Goal: Information Seeking & Learning: Learn about a topic

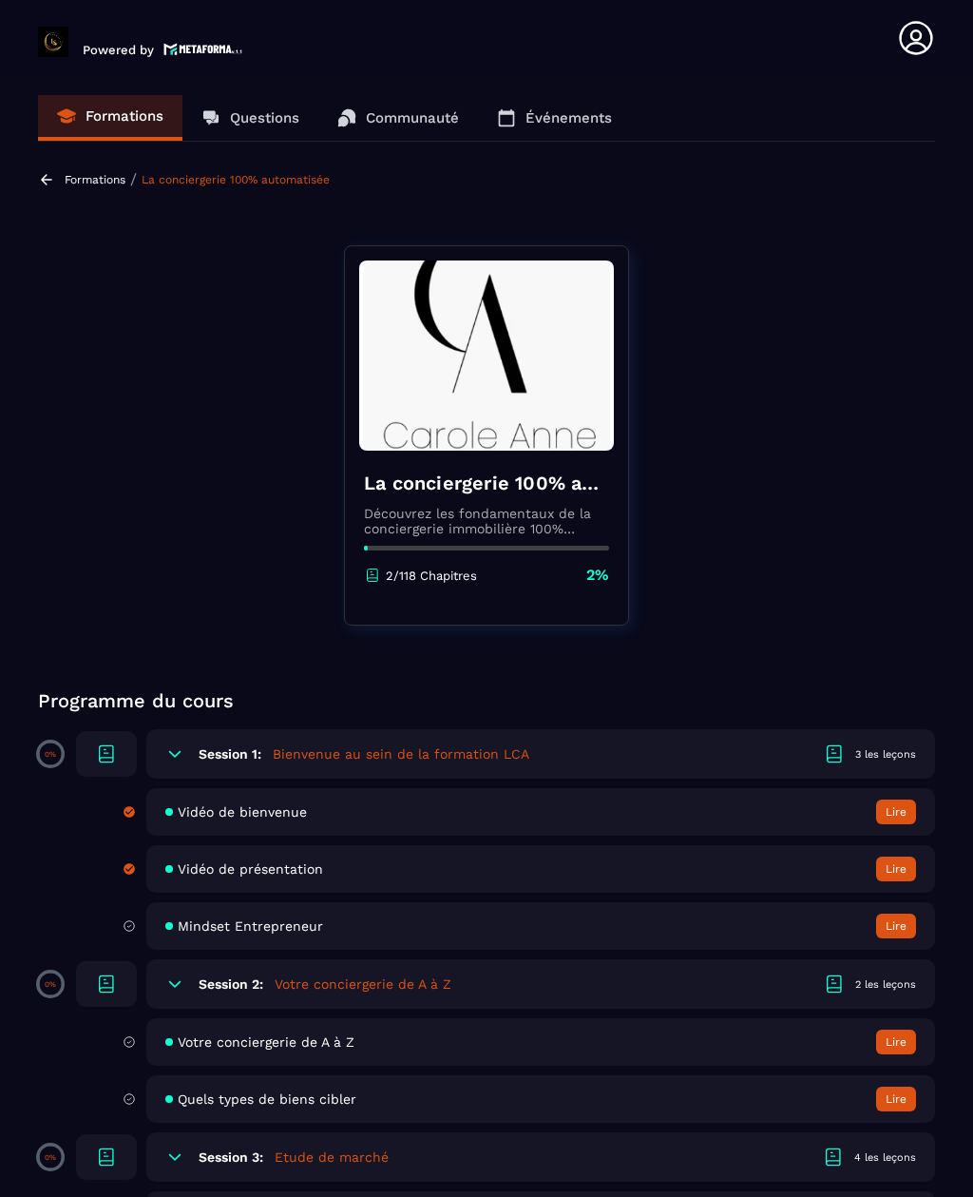
click at [613, 788] on div "Vidéo de bienvenue Lire" at bounding box center [540, 812] width 789 height 48
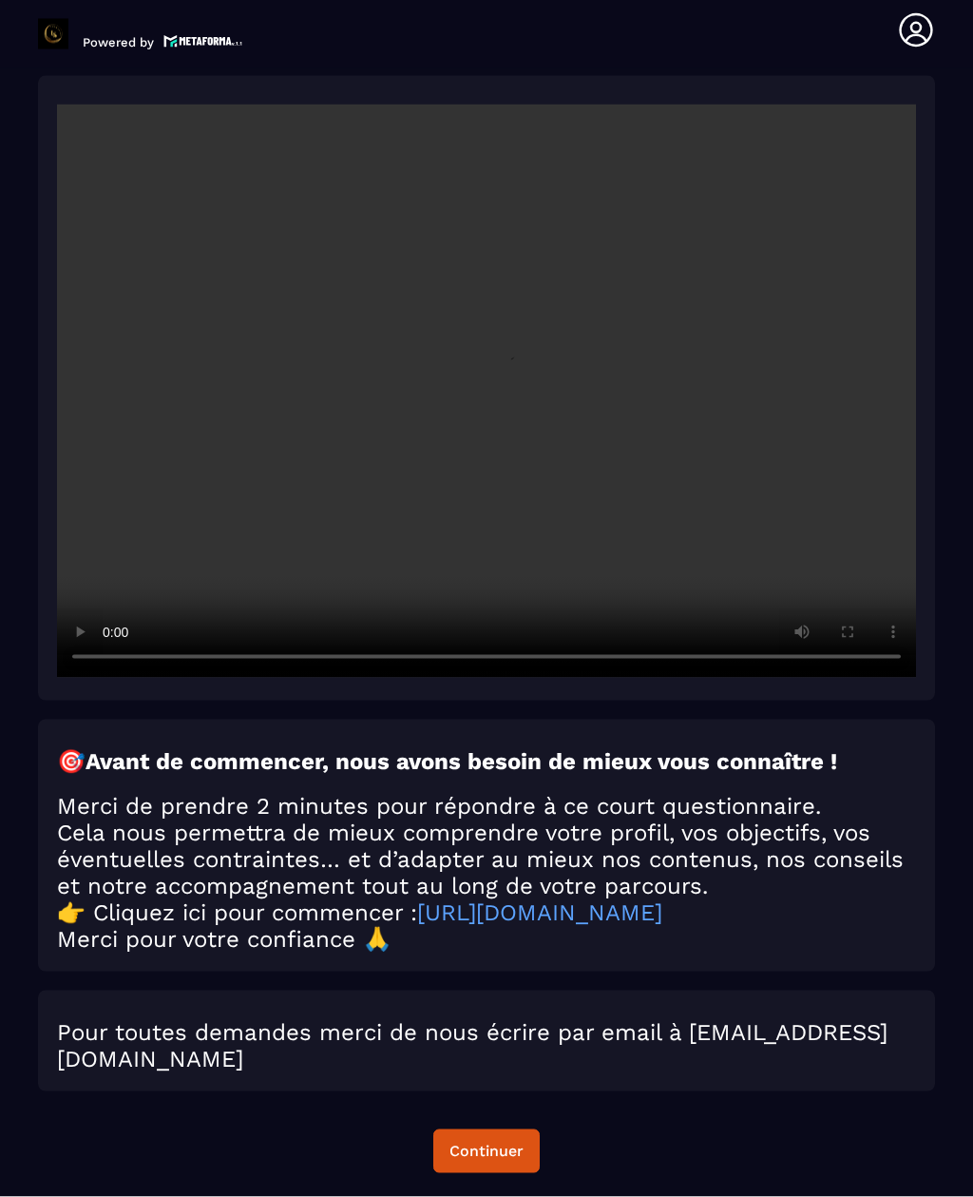
scroll to position [61, 0]
click at [487, 353] on video at bounding box center [486, 391] width 859 height 573
click at [819, 375] on video at bounding box center [486, 391] width 859 height 573
click at [856, 379] on video at bounding box center [486, 391] width 859 height 573
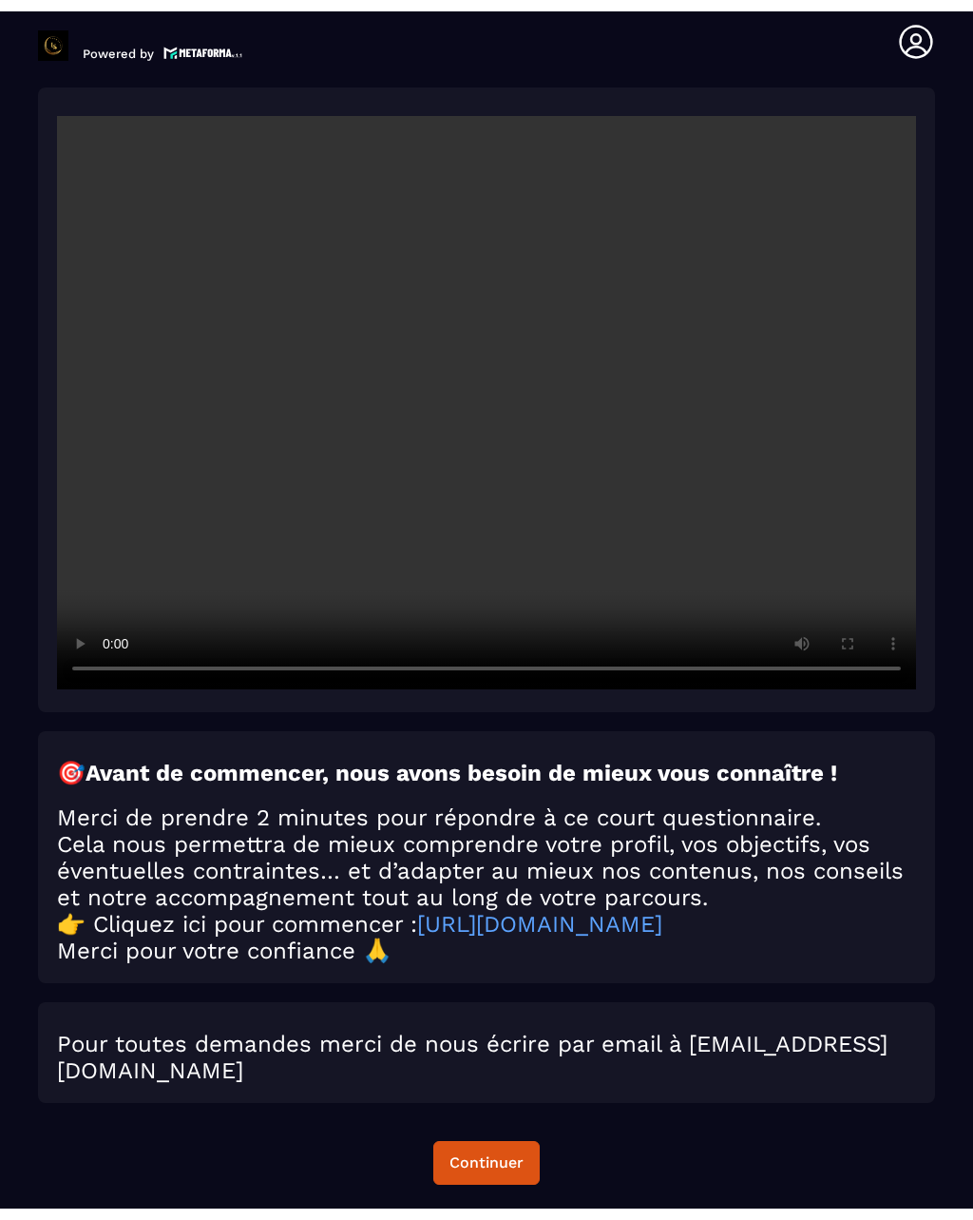
scroll to position [38, 0]
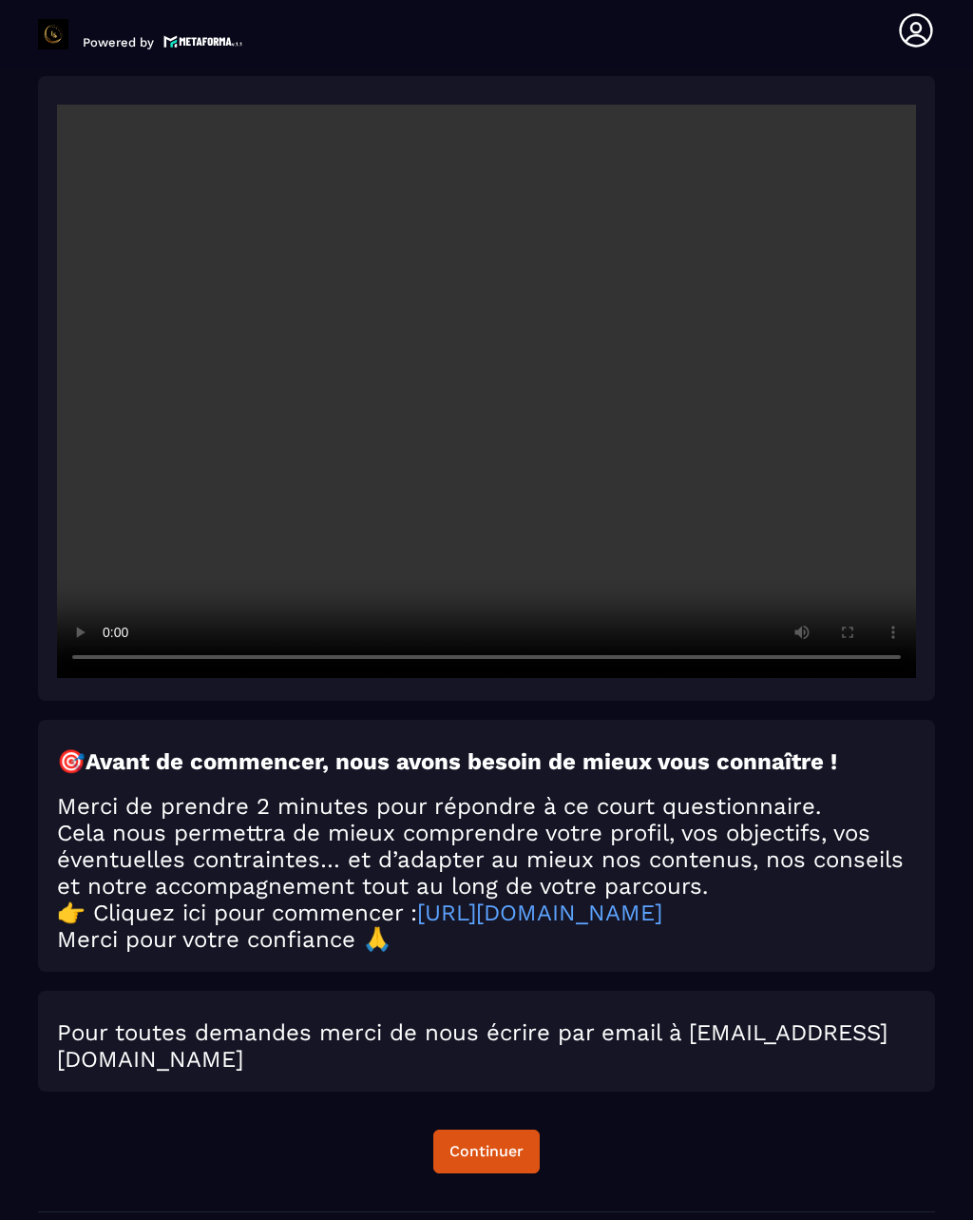
click at [64, 105] on video at bounding box center [486, 391] width 859 height 573
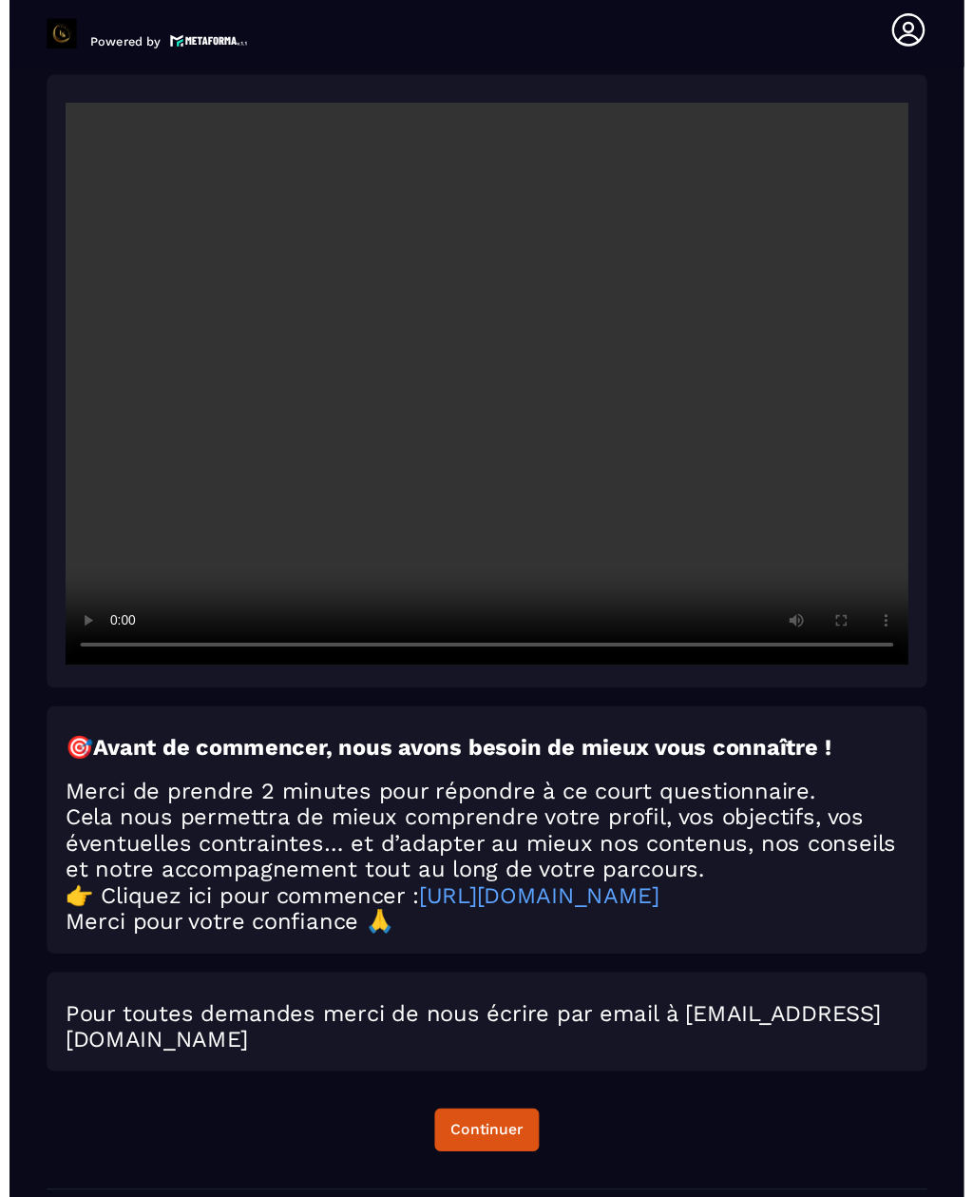
scroll to position [61, 0]
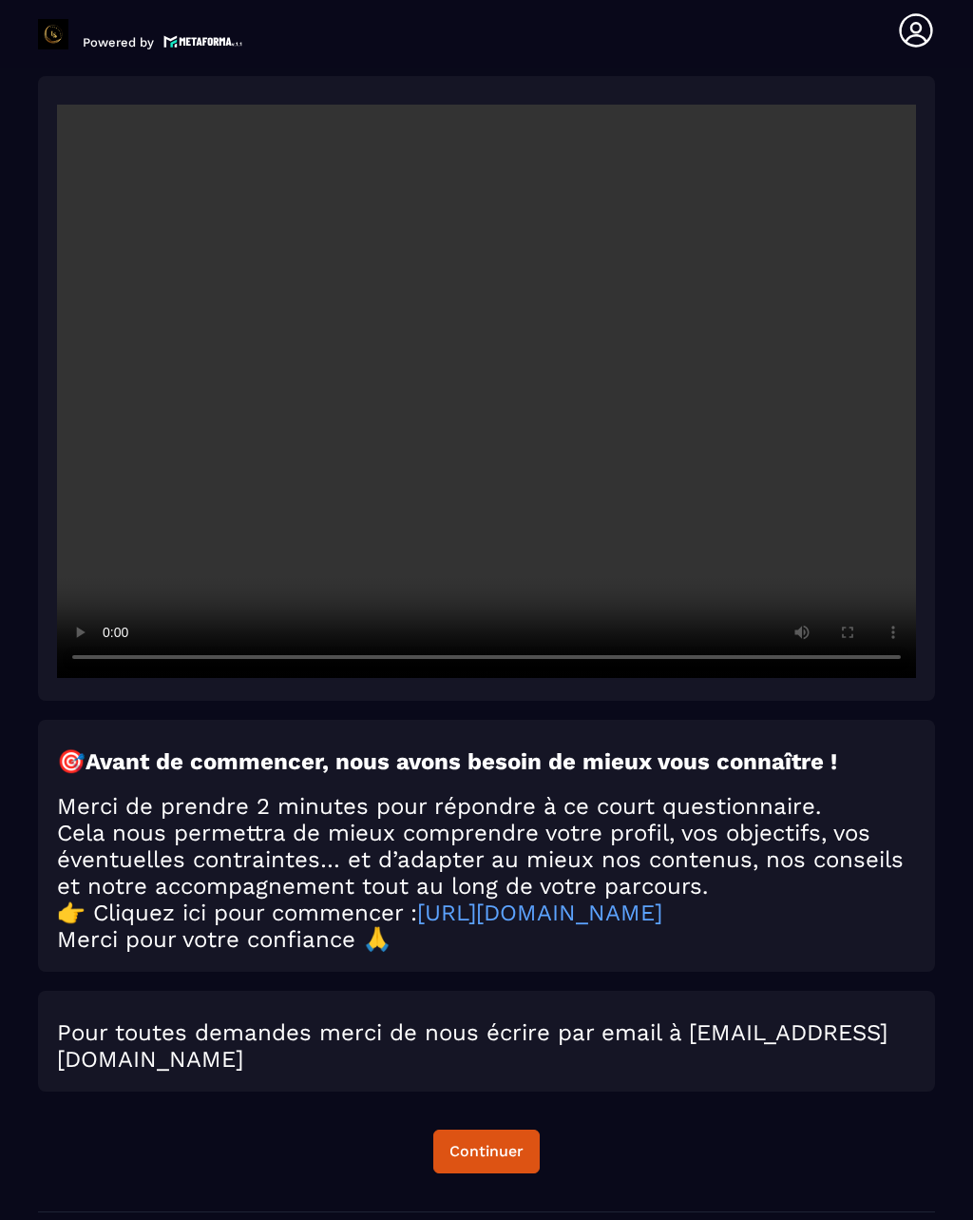
click at [65, 105] on video at bounding box center [486, 391] width 859 height 573
click at [60, 105] on video at bounding box center [486, 391] width 859 height 573
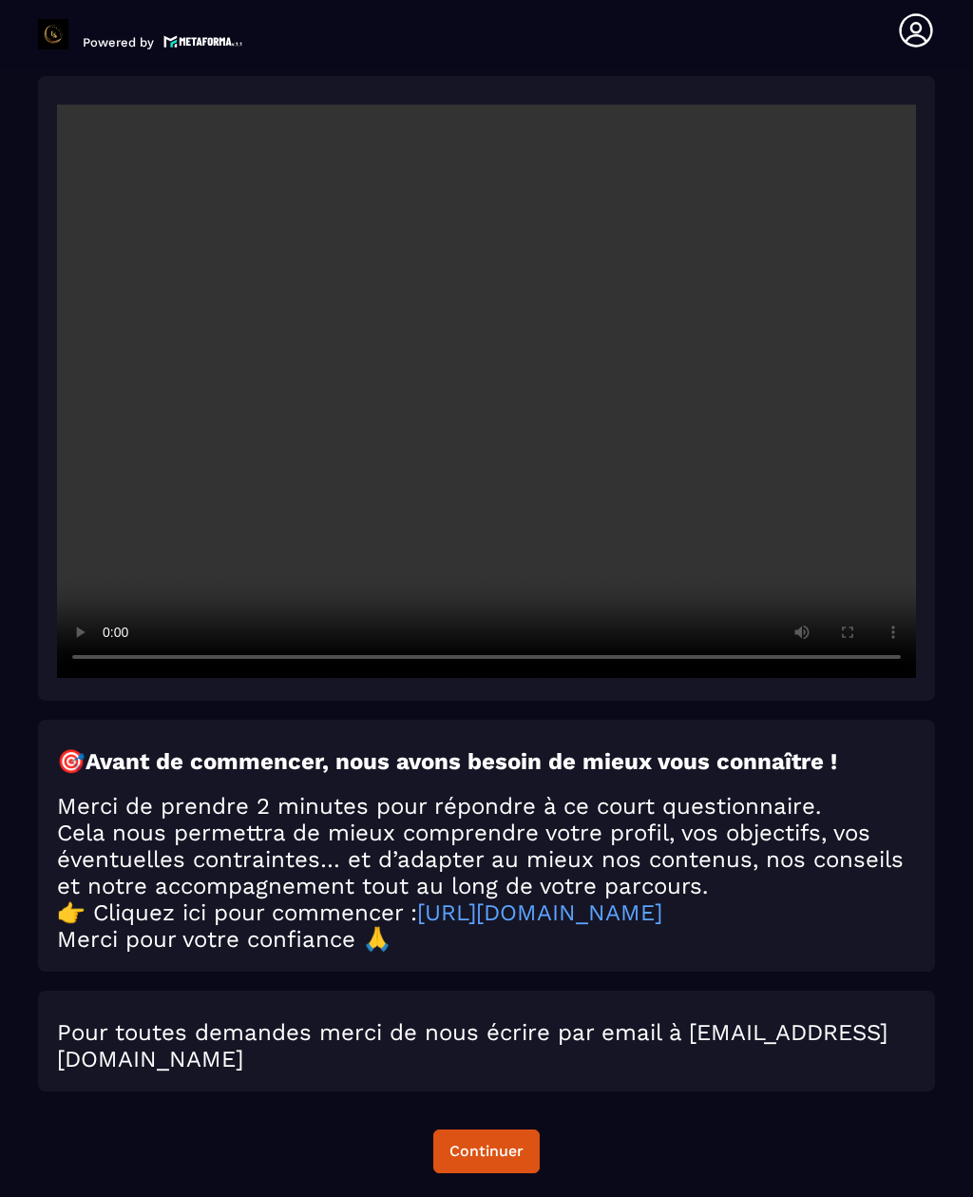
click at [471, 1142] on div "Continuer" at bounding box center [487, 1151] width 74 height 19
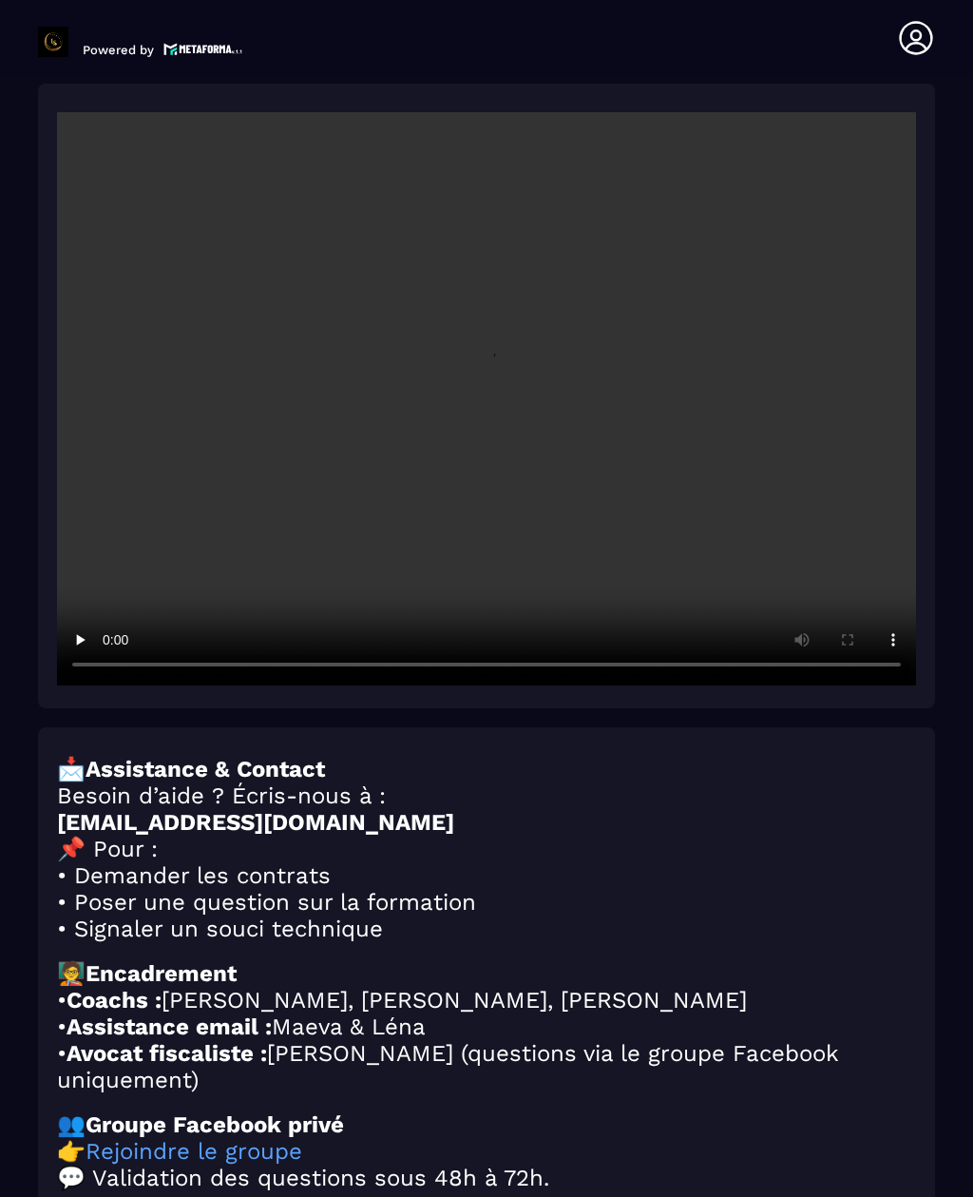
scroll to position [8, 0]
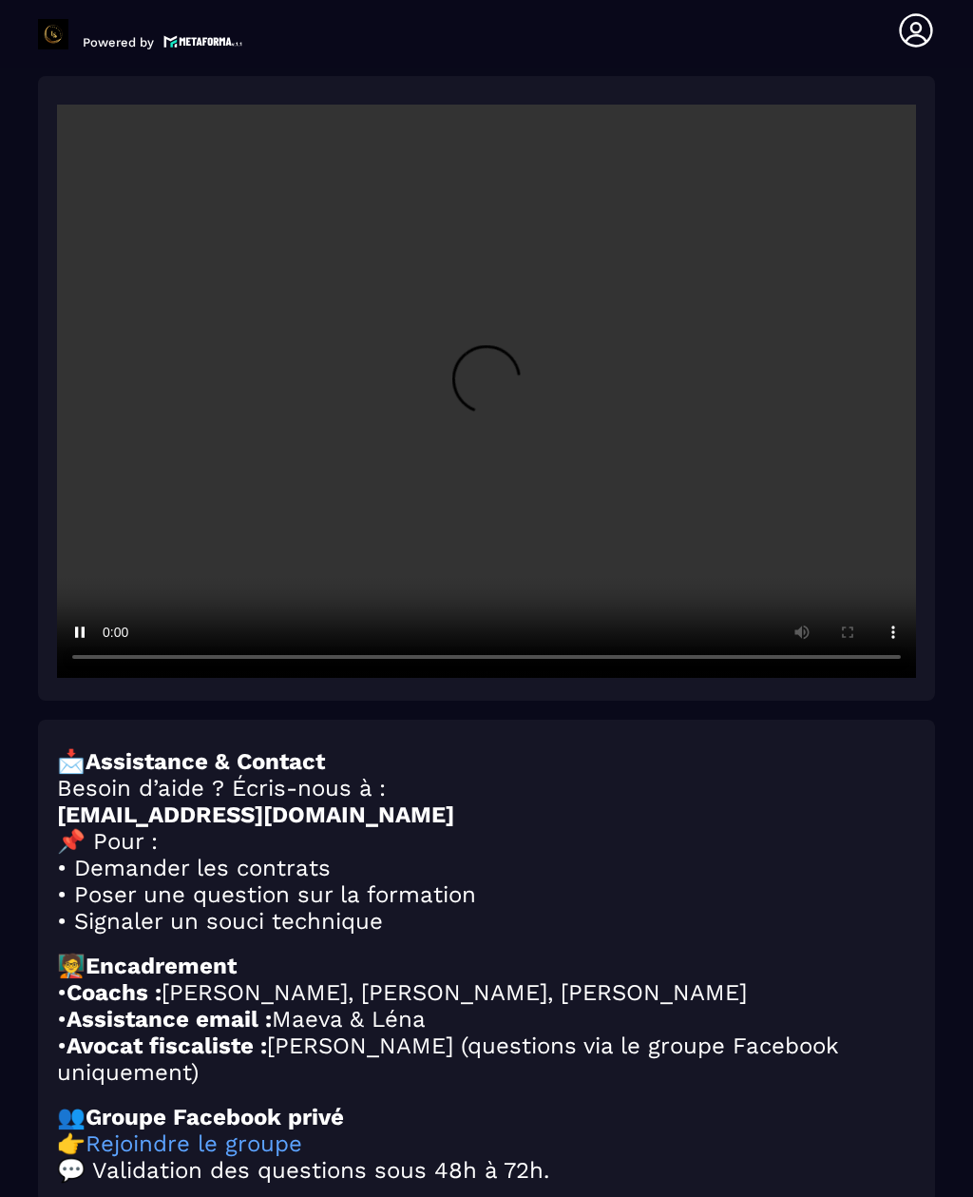
click at [503, 335] on video at bounding box center [486, 391] width 859 height 573
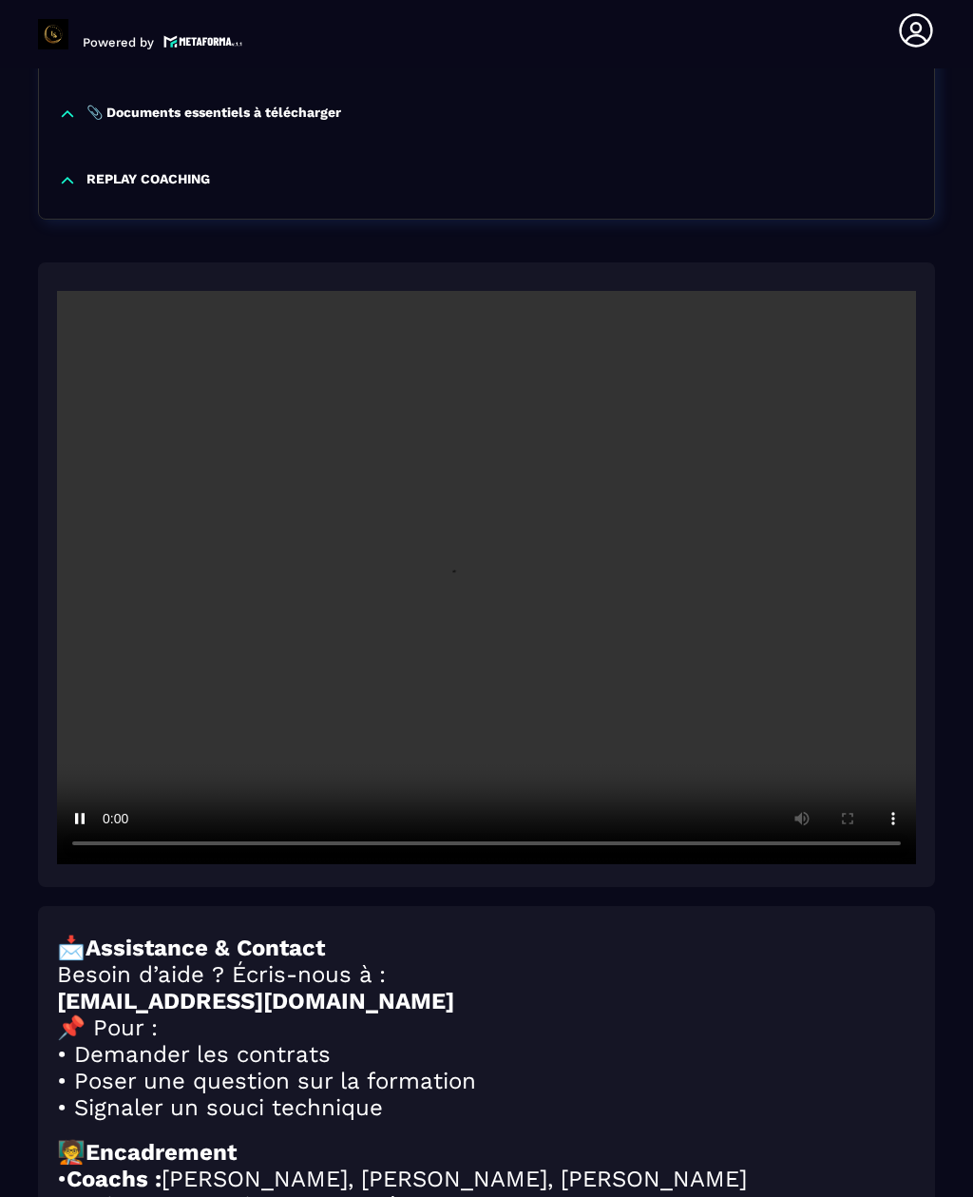
scroll to position [2190, 0]
click at [849, 530] on video at bounding box center [486, 578] width 859 height 573
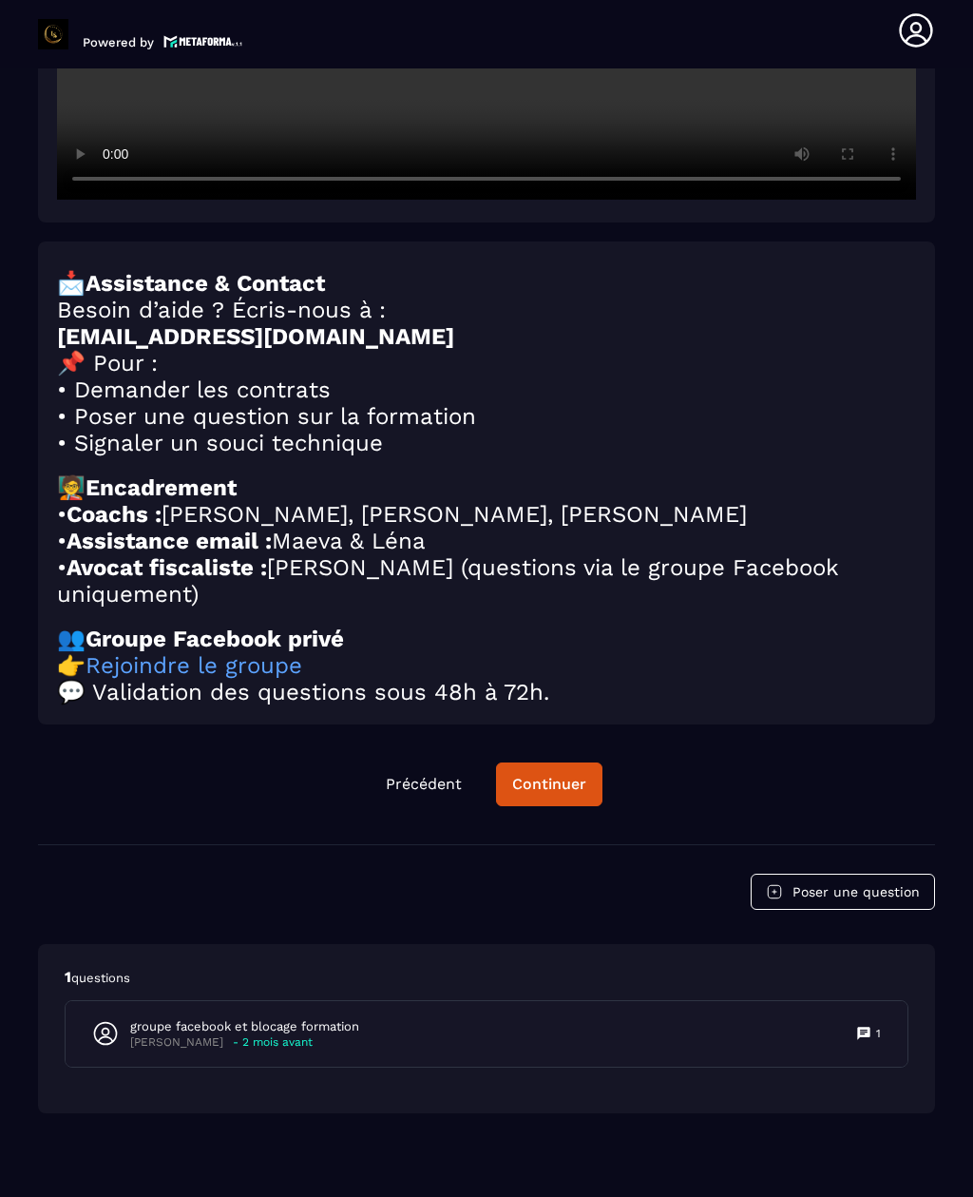
scroll to position [2855, 0]
click at [562, 795] on div "Continuer" at bounding box center [549, 785] width 74 height 19
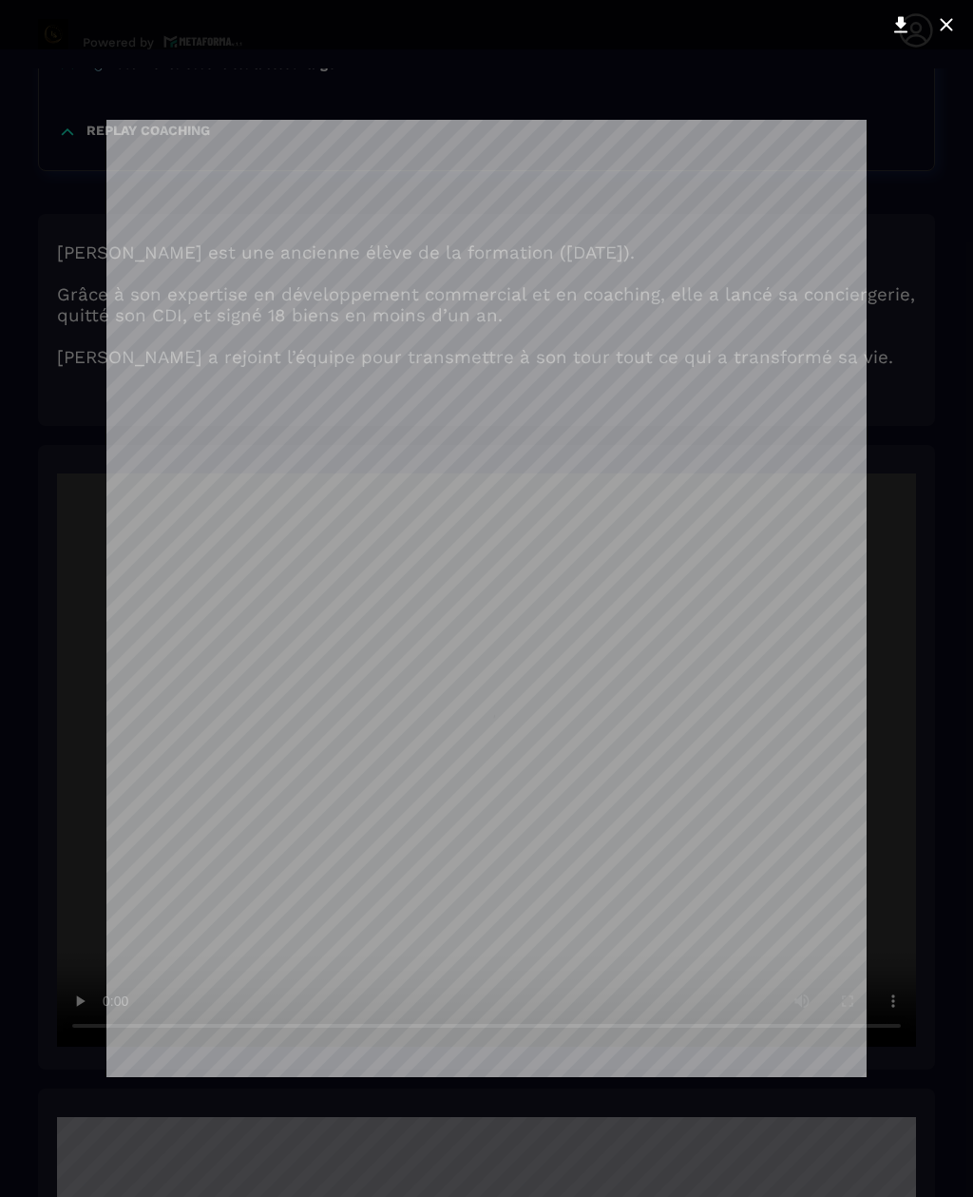
scroll to position [2239, 0]
click at [913, 211] on div at bounding box center [486, 598] width 973 height 1197
click at [918, 118] on div at bounding box center [486, 598] width 973 height 1197
click at [938, 165] on div at bounding box center [486, 598] width 973 height 1197
click at [944, 191] on div at bounding box center [486, 598] width 973 height 1197
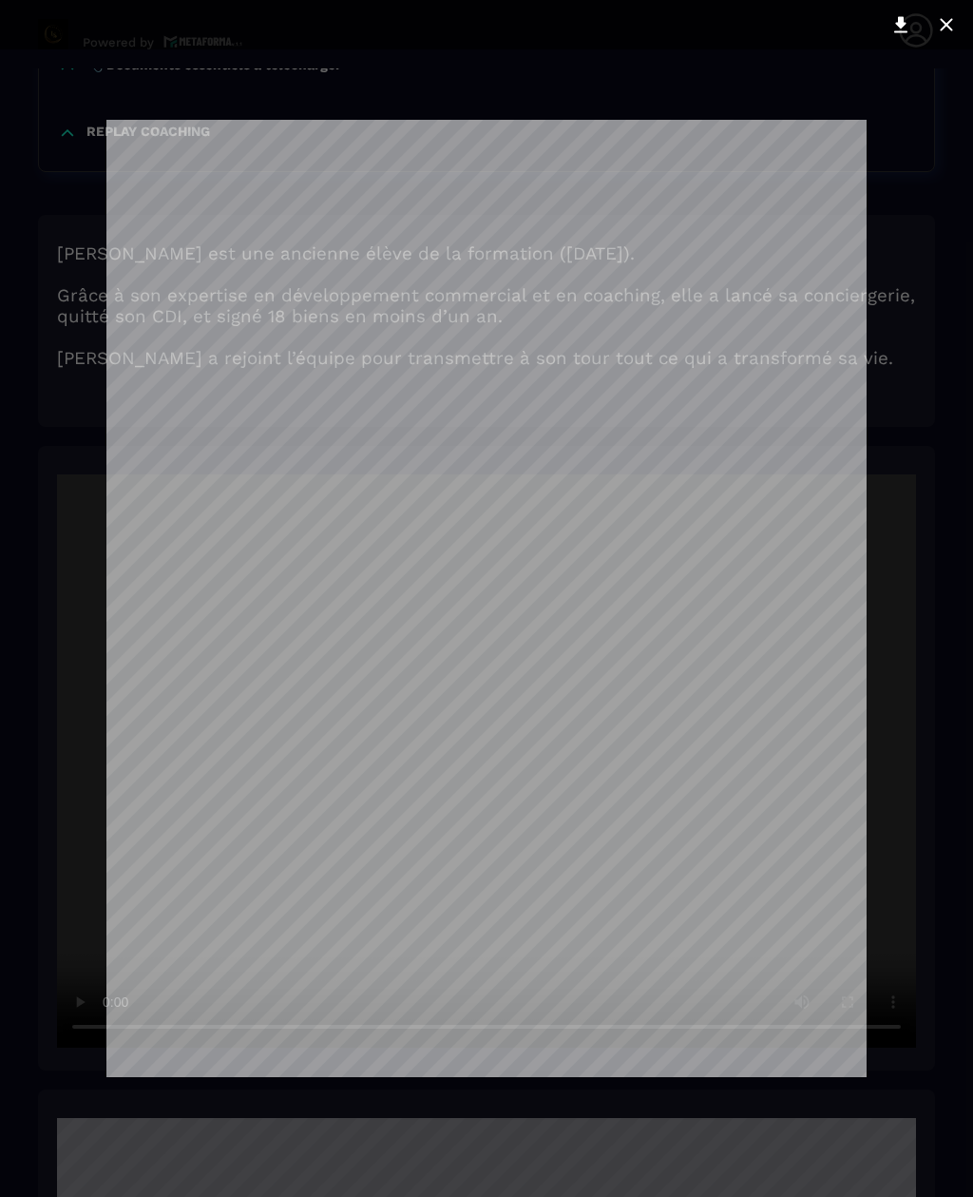
scroll to position [0, 0]
click at [951, 24] on icon at bounding box center [946, 24] width 23 height 23
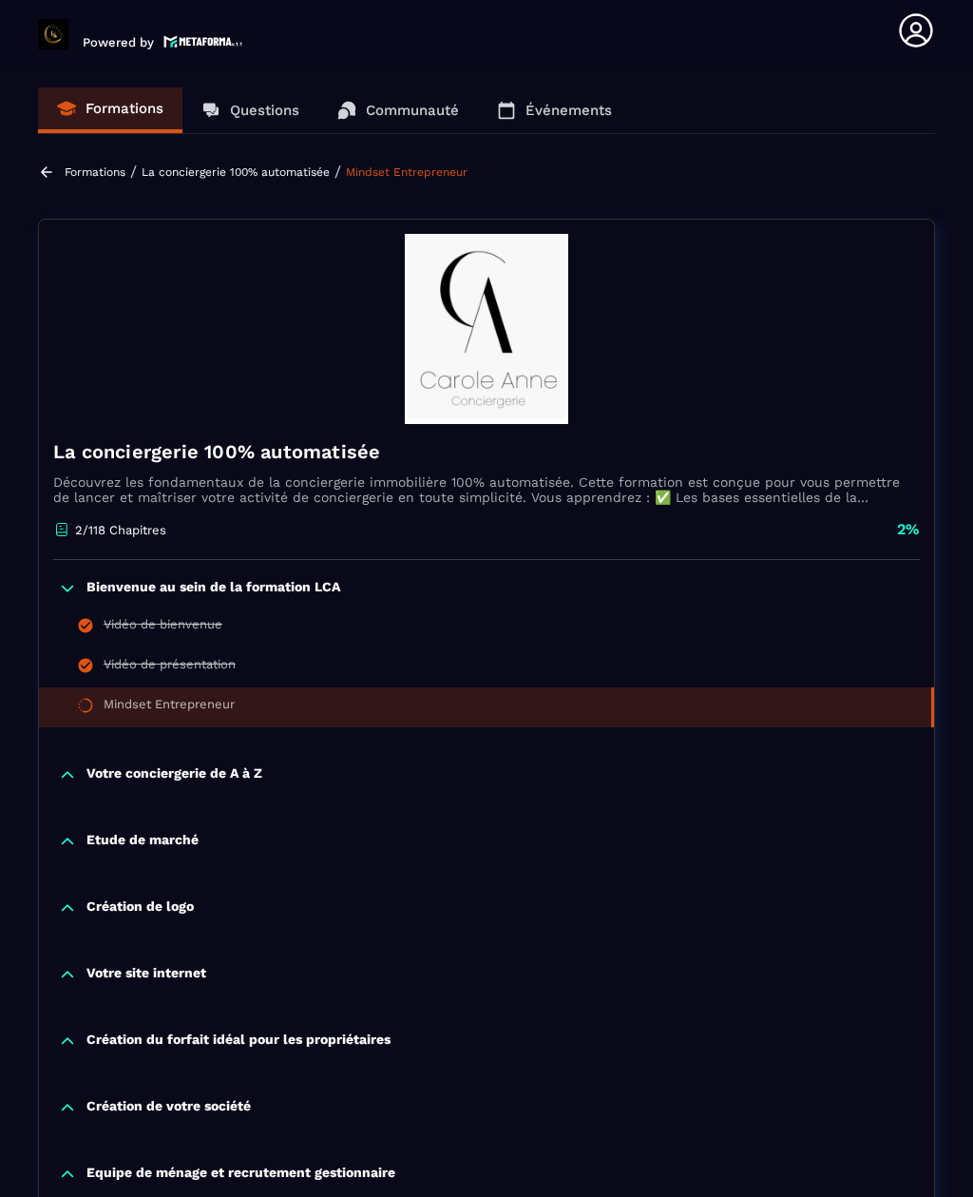
click at [427, 687] on li "Mindset Entrepreneur" at bounding box center [486, 707] width 895 height 40
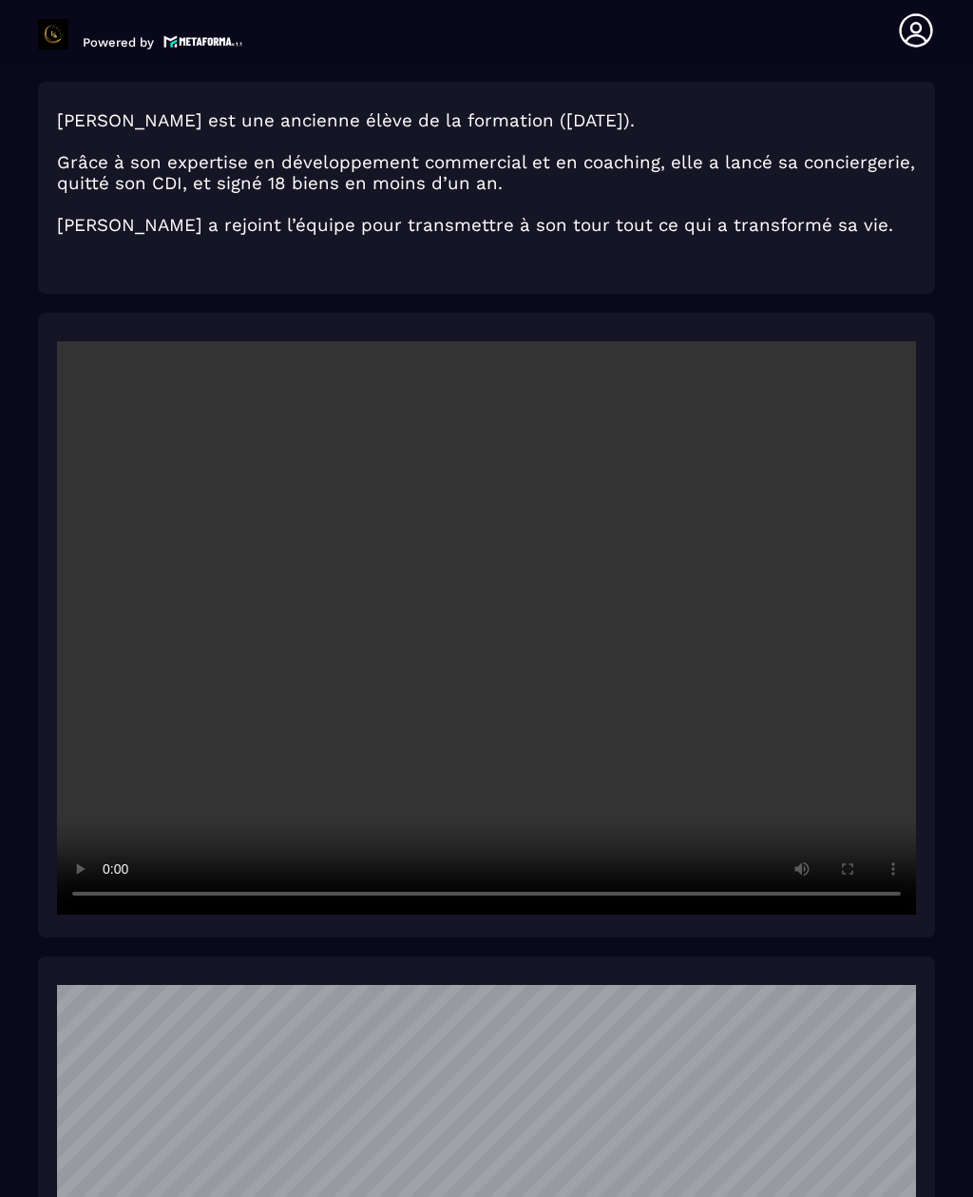
scroll to position [2372, 0]
click at [485, 647] on video at bounding box center [486, 627] width 859 height 573
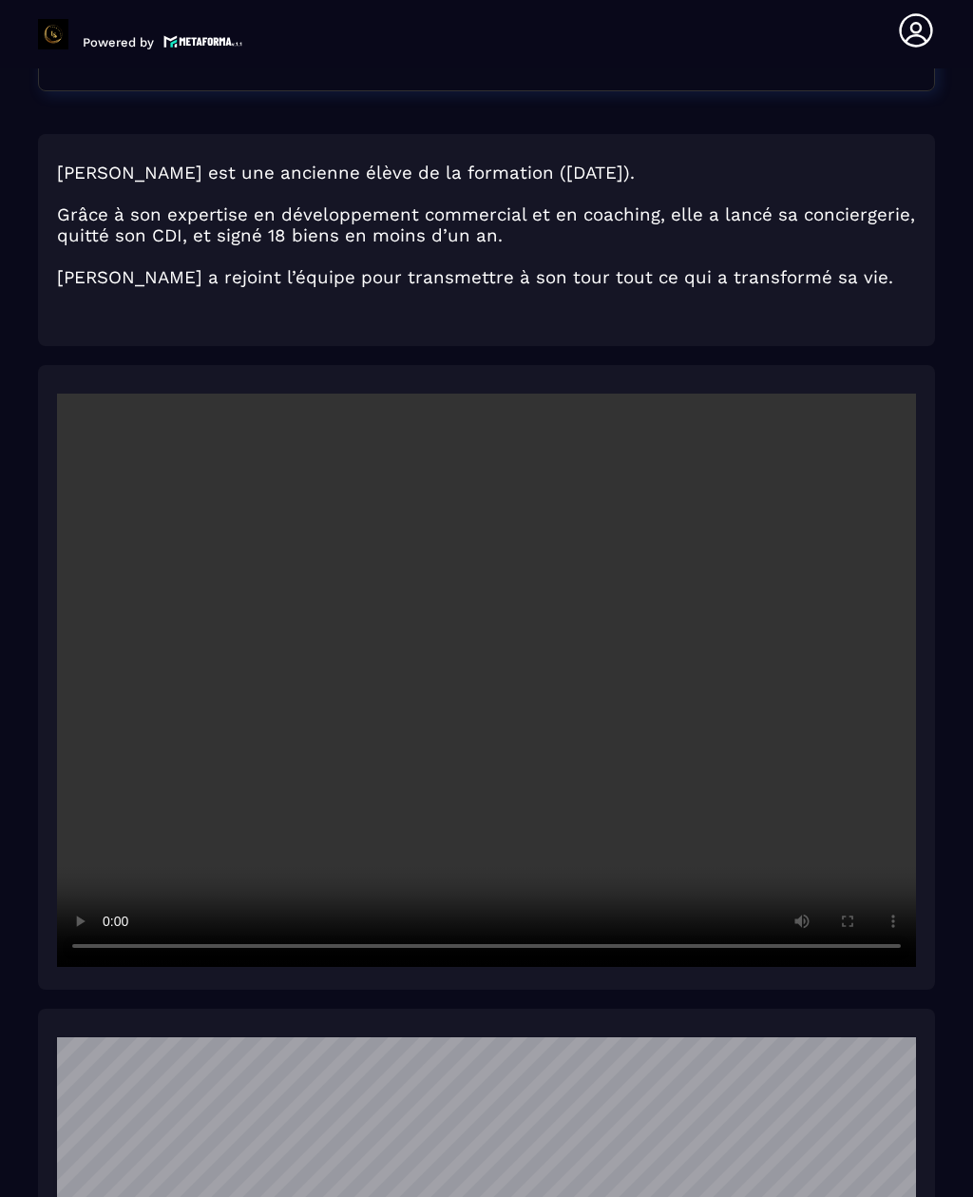
scroll to position [2319, 0]
click at [481, 709] on video at bounding box center [486, 680] width 859 height 573
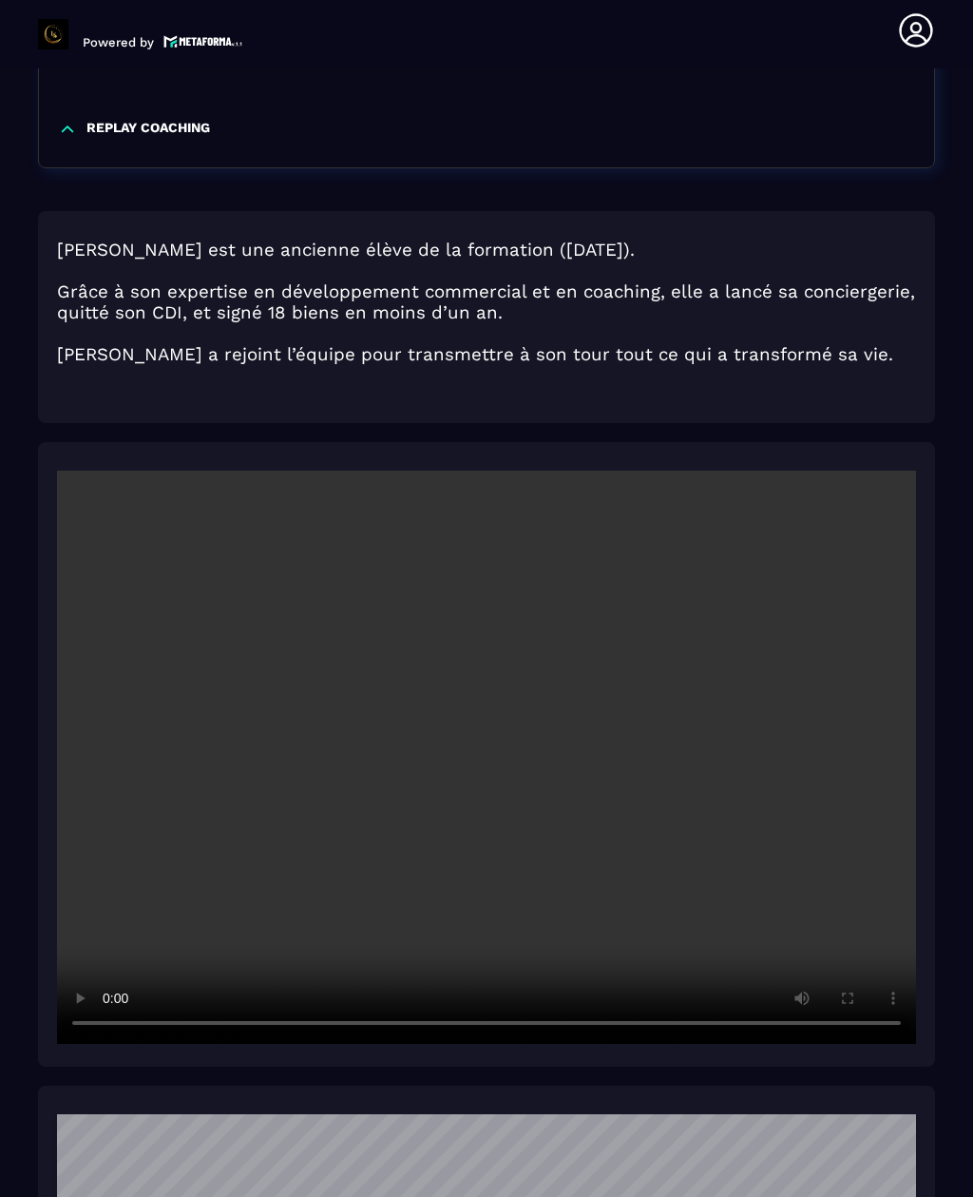
scroll to position [2240, 0]
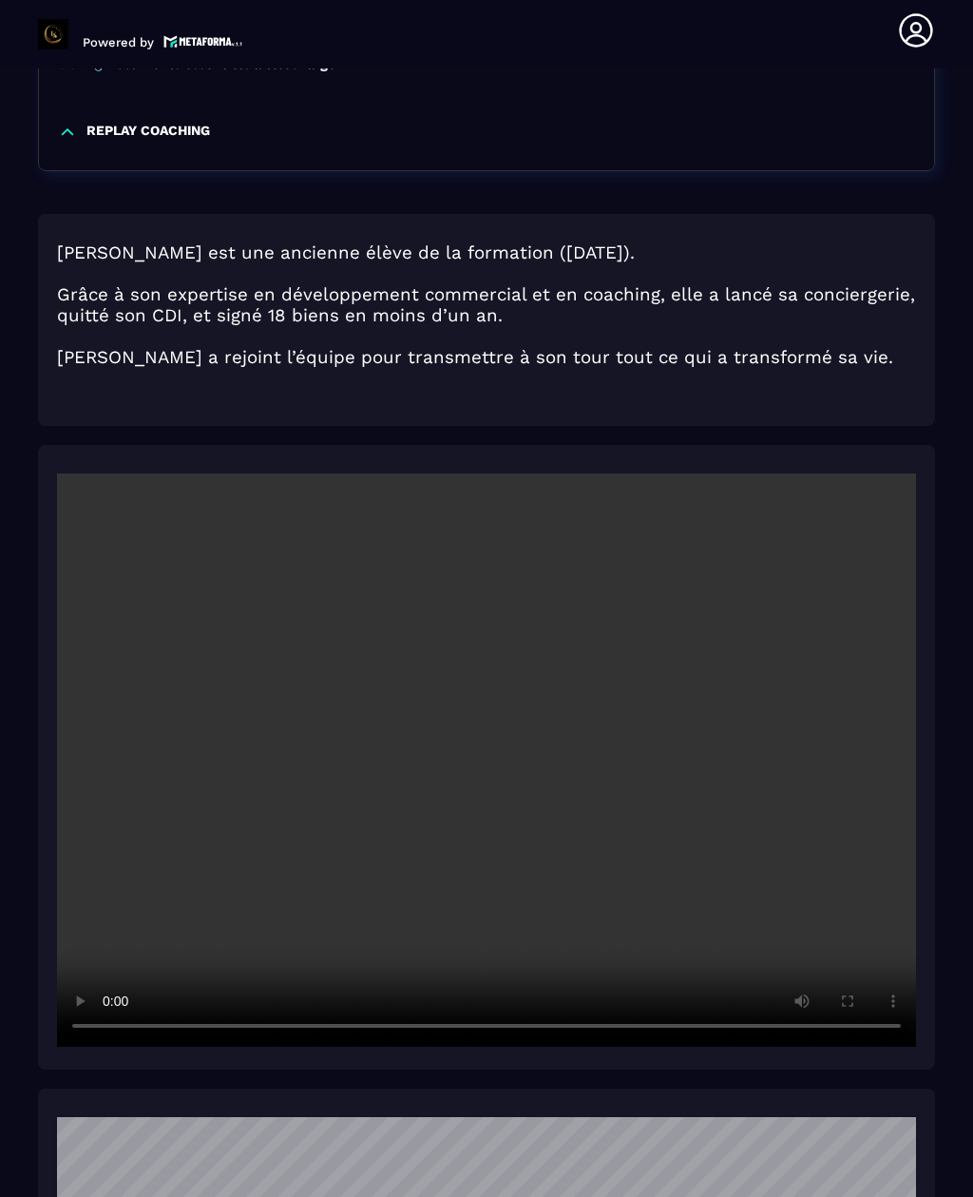
click at [957, 727] on section "Formations Questions Communauté Événements Formations / La conciergerie 100% au…" at bounding box center [486, 632] width 973 height 1128
click at [936, 689] on section "Formations Questions Communauté Événements Formations / La conciergerie 100% au…" at bounding box center [486, 632] width 973 height 1128
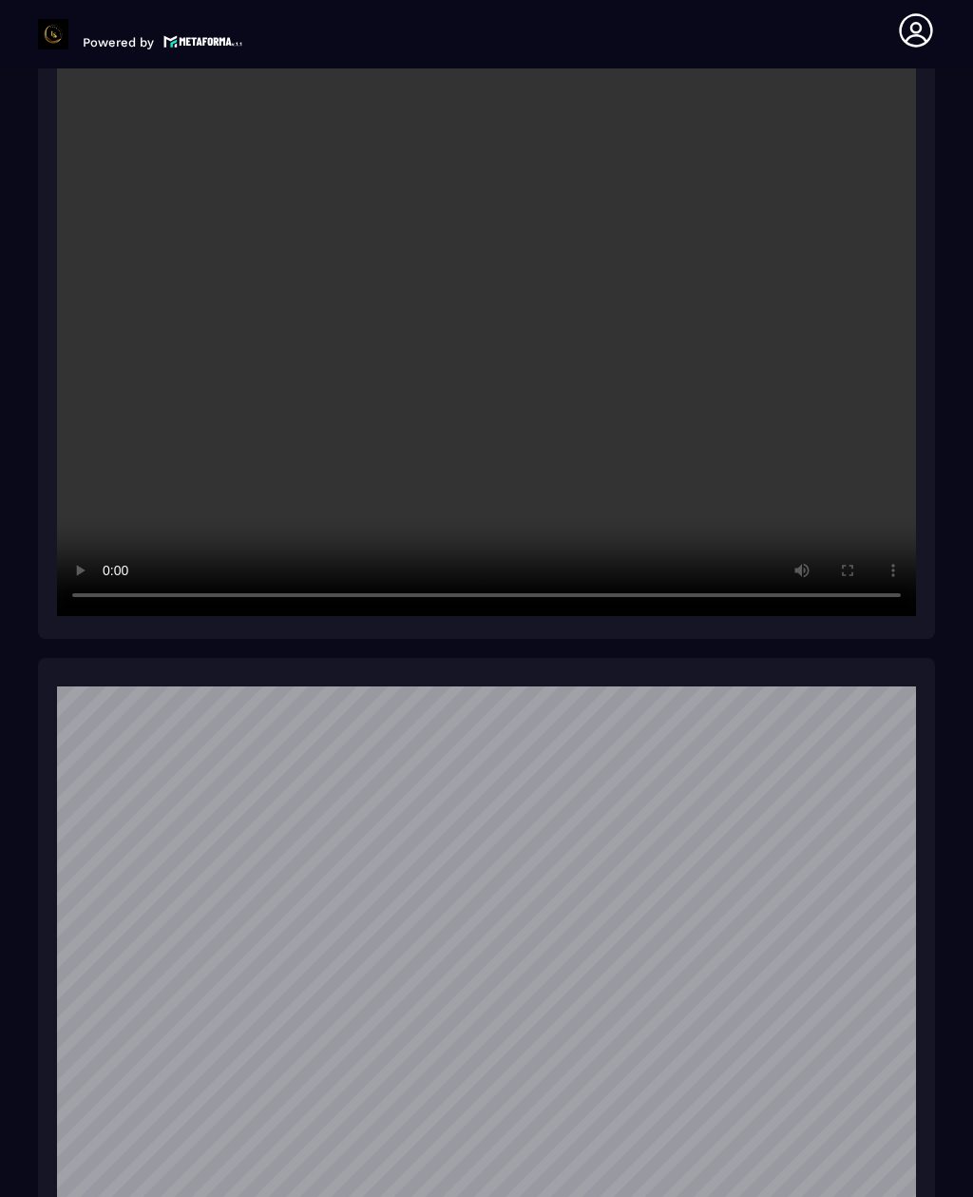
scroll to position [2624, 0]
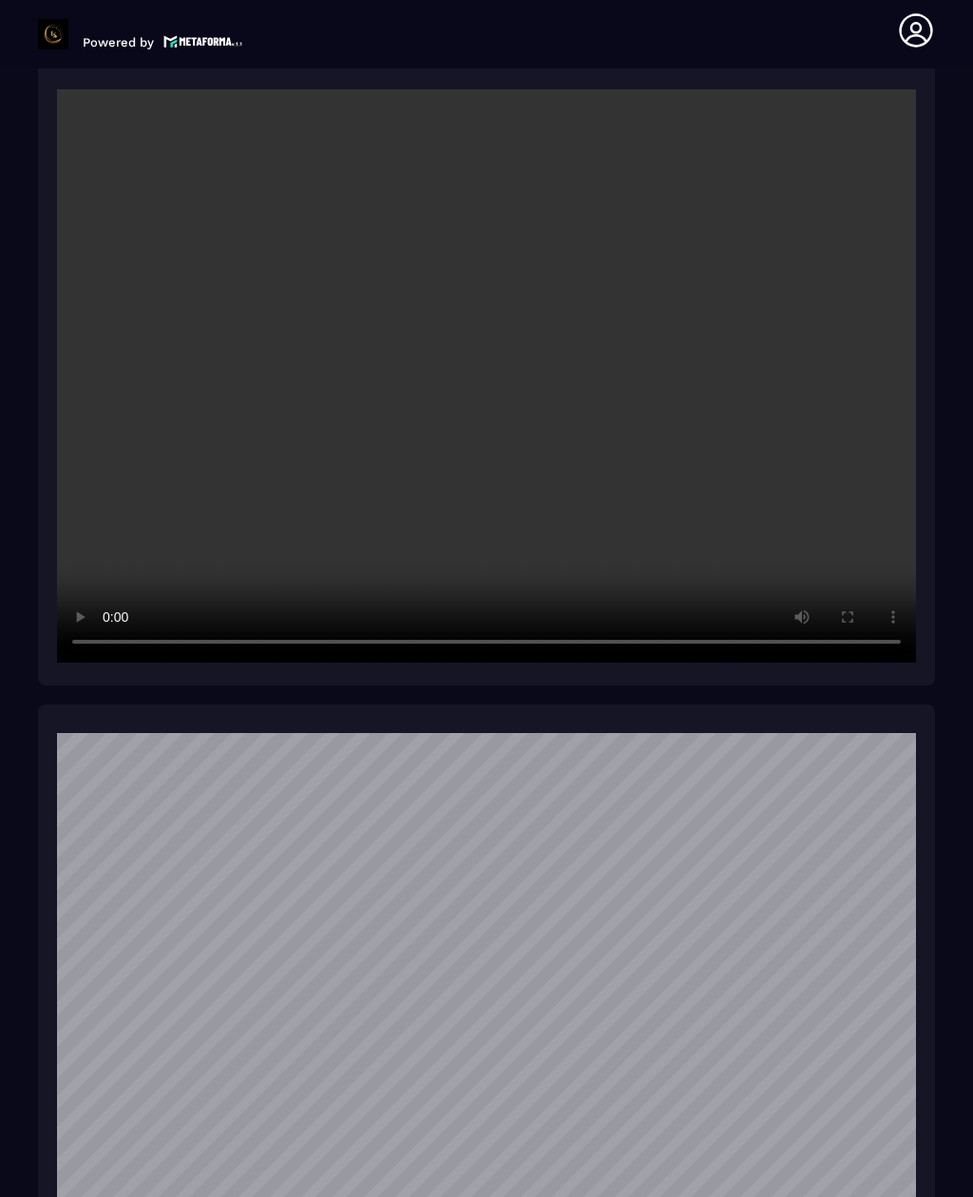
click at [879, 716] on div "[PERSON_NAME] est une ancienne élève de la formation ([DATE]). Grâce à son expe…" at bounding box center [486, 745] width 897 height 1830
click at [892, 685] on div at bounding box center [486, 373] width 897 height 625
click at [882, 613] on video at bounding box center [486, 375] width 859 height 573
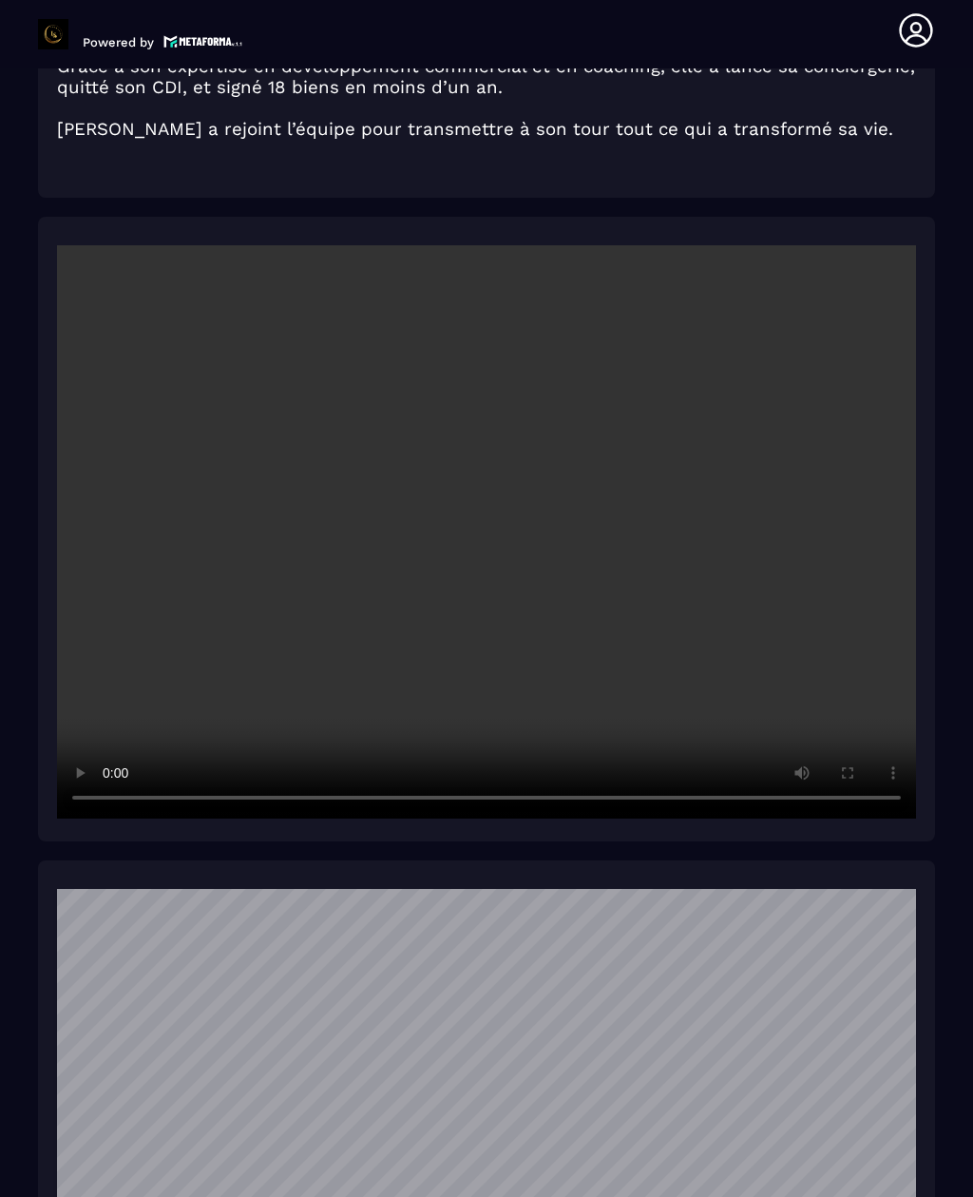
scroll to position [2468, 0]
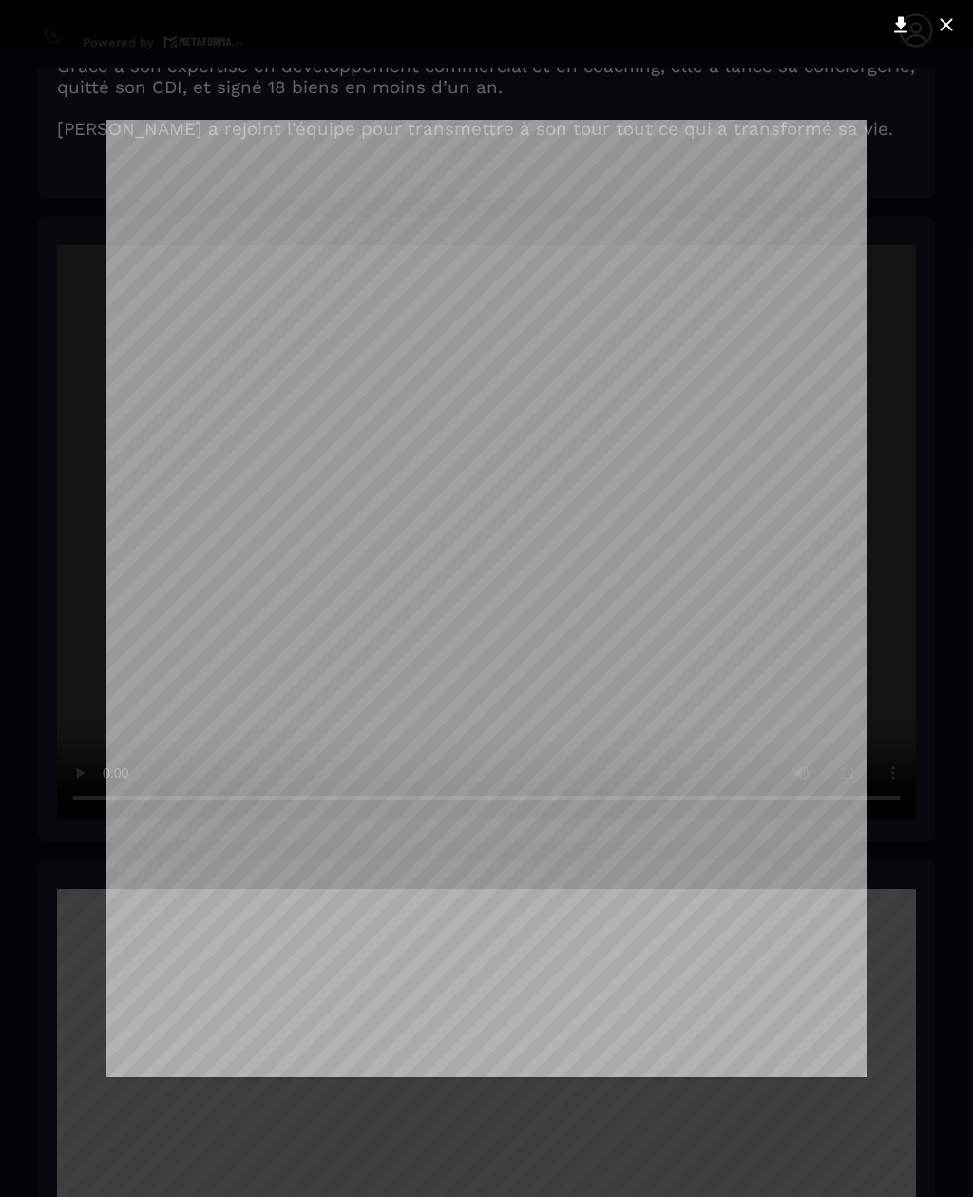
click at [939, 38] on button at bounding box center [947, 25] width 38 height 30
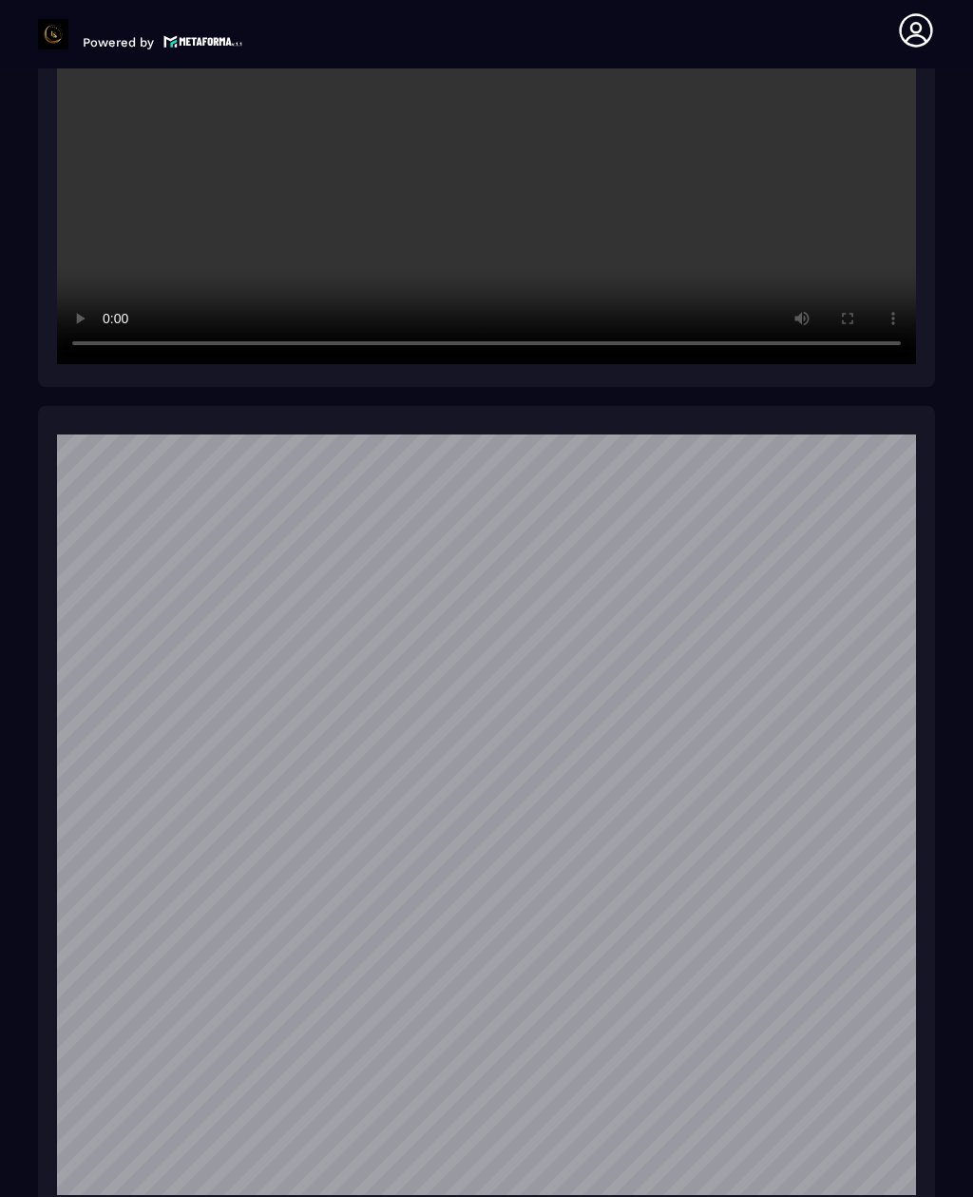
scroll to position [2923, 0]
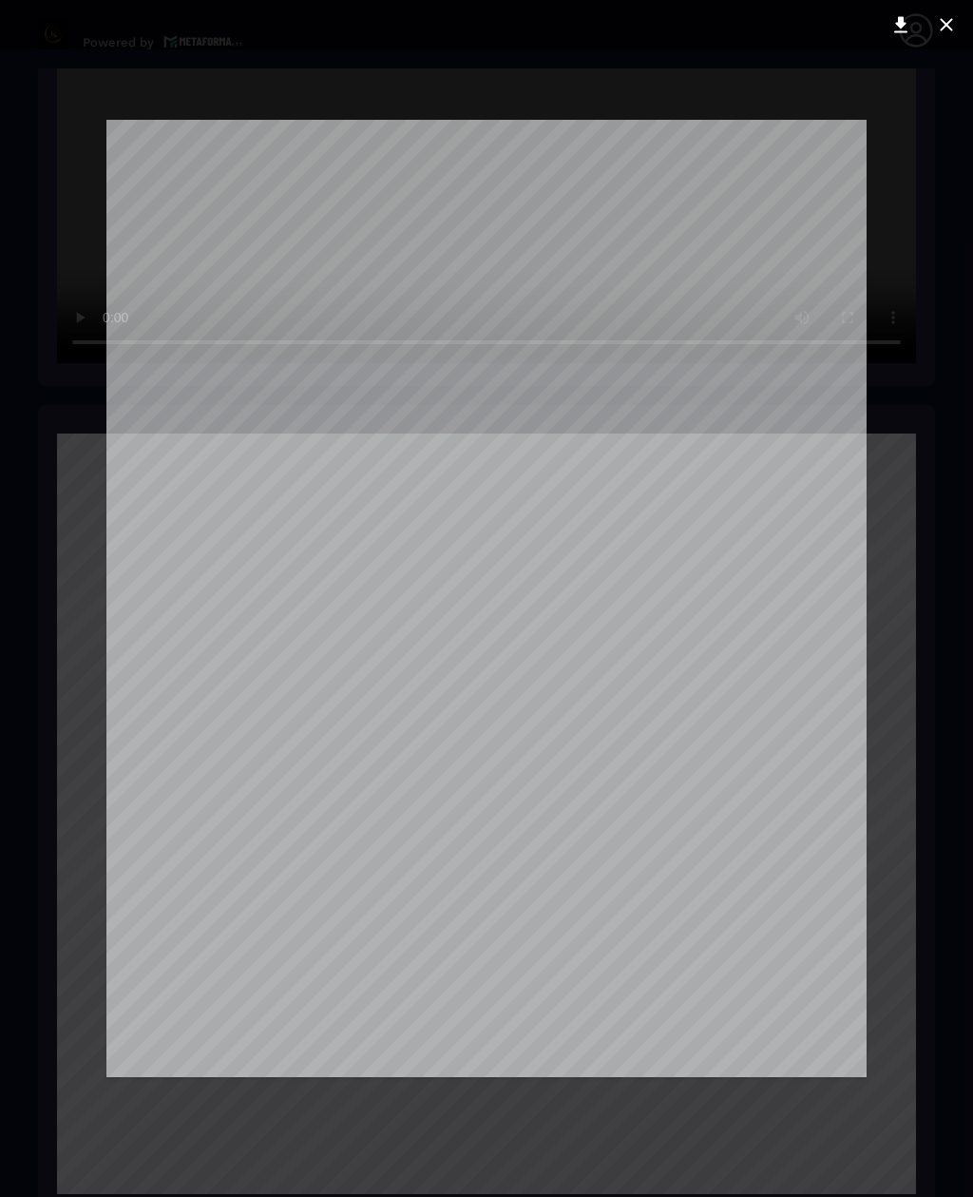
click at [964, 206] on div at bounding box center [486, 598] width 973 height 1197
click at [950, 29] on icon at bounding box center [946, 24] width 23 height 23
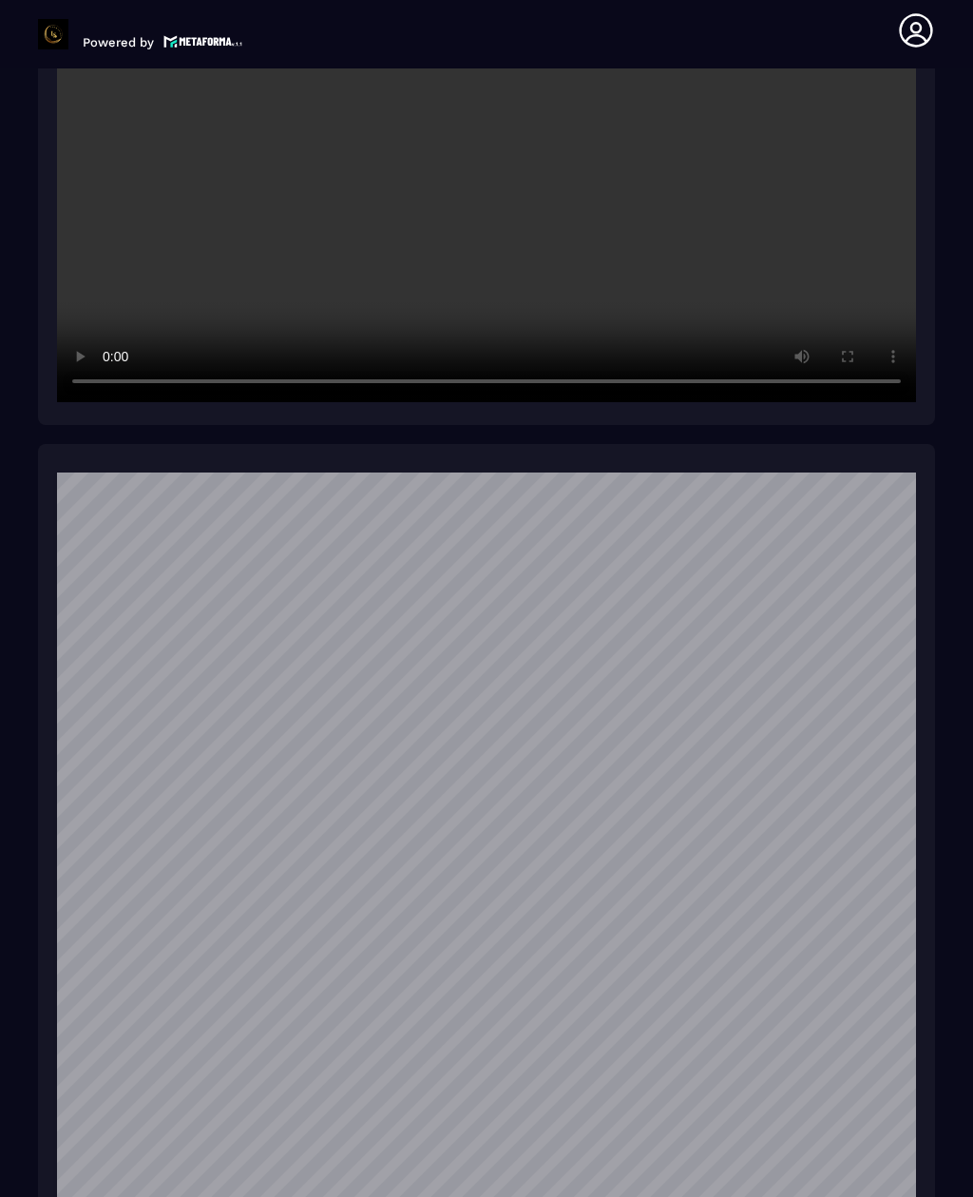
scroll to position [2852, 0]
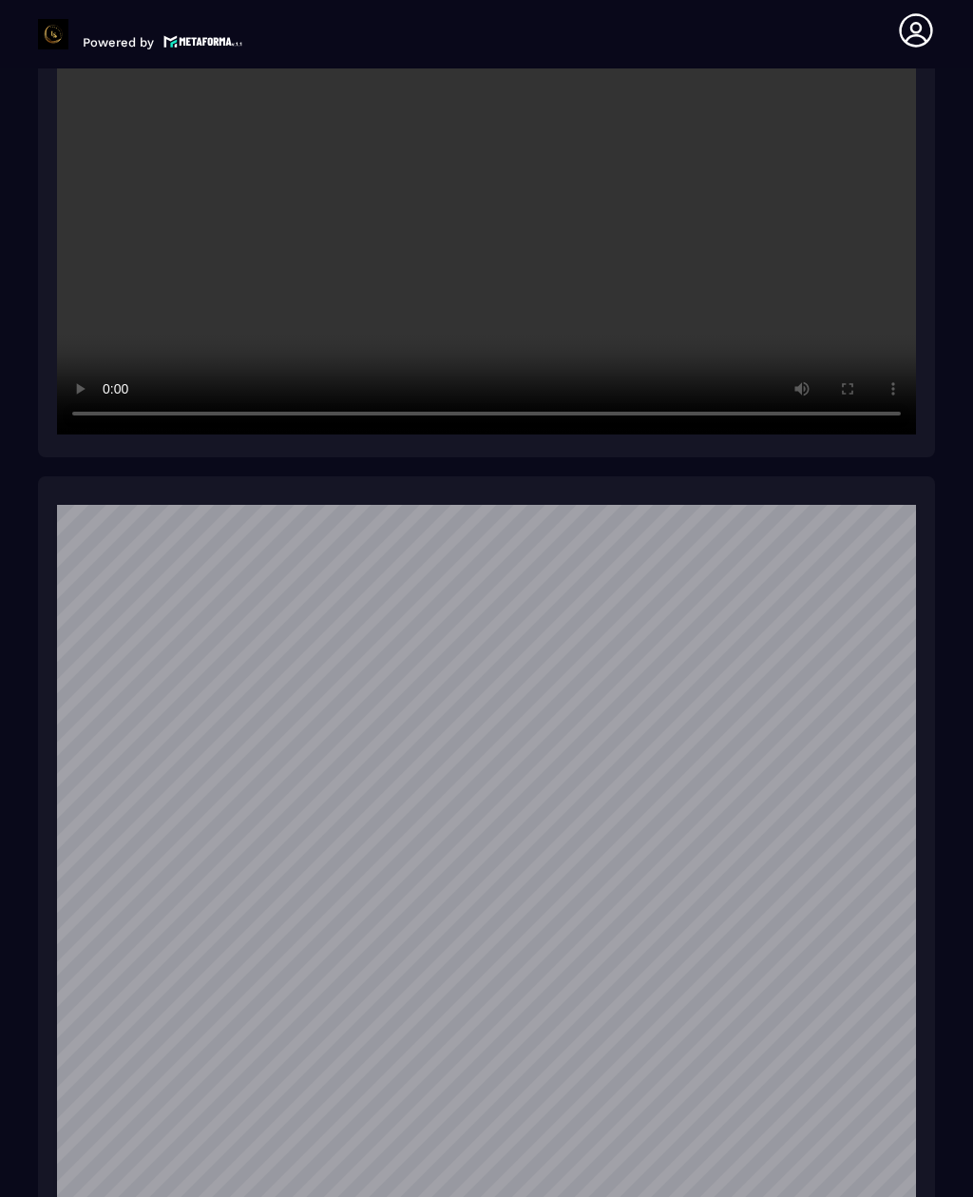
click at [169, 368] on video at bounding box center [486, 147] width 859 height 573
click at [360, 428] on video at bounding box center [486, 147] width 859 height 573
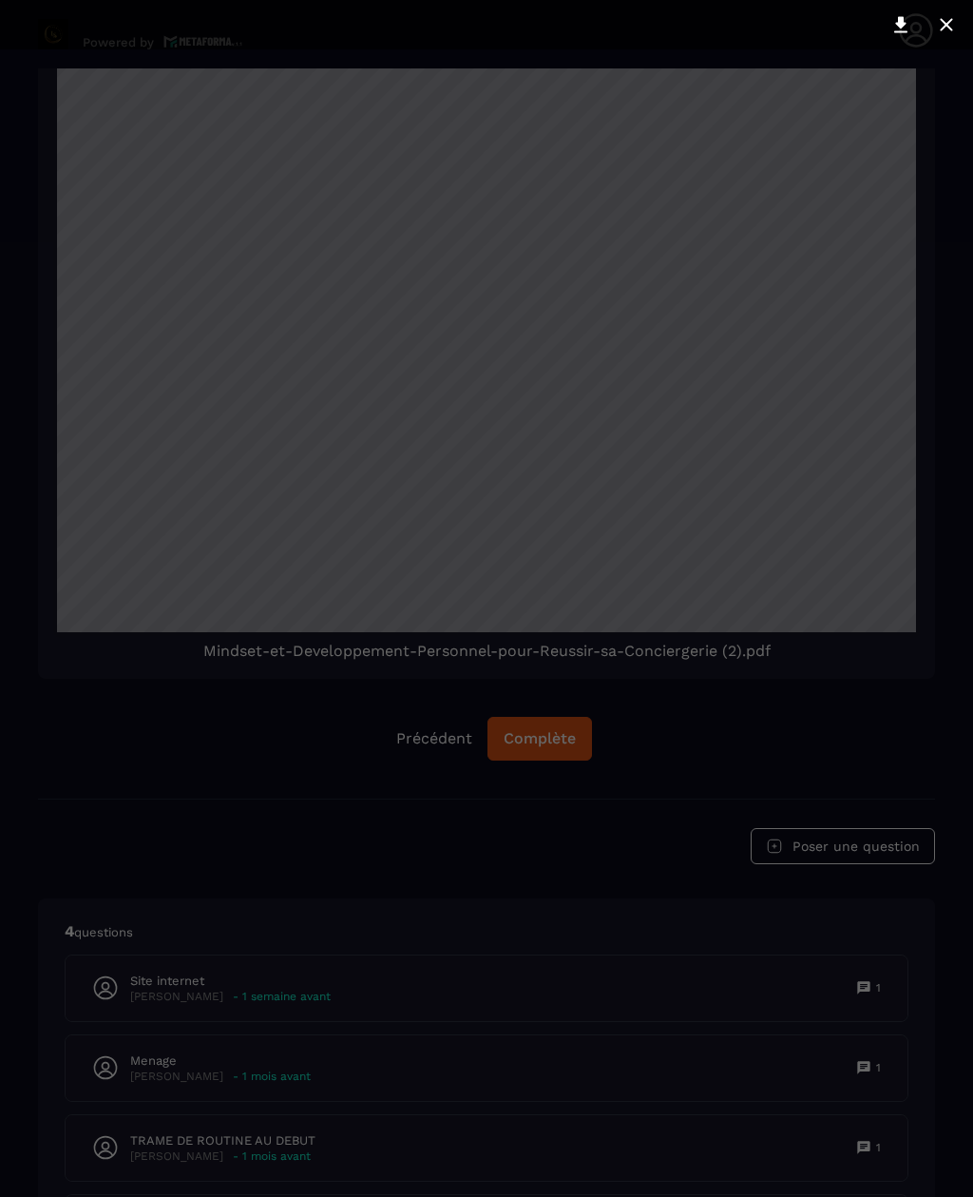
scroll to position [3485, 0]
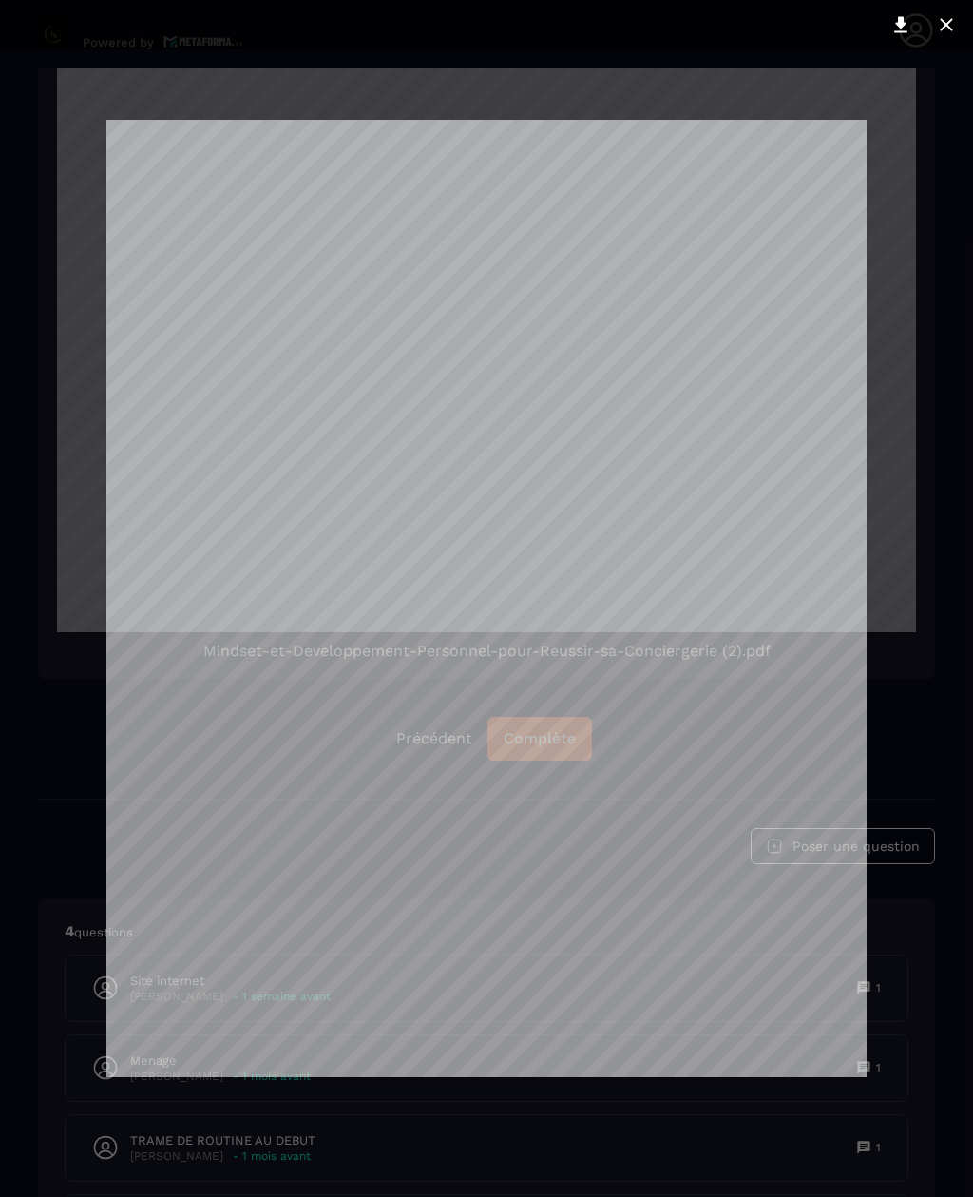
click at [945, 37] on button at bounding box center [947, 25] width 38 height 30
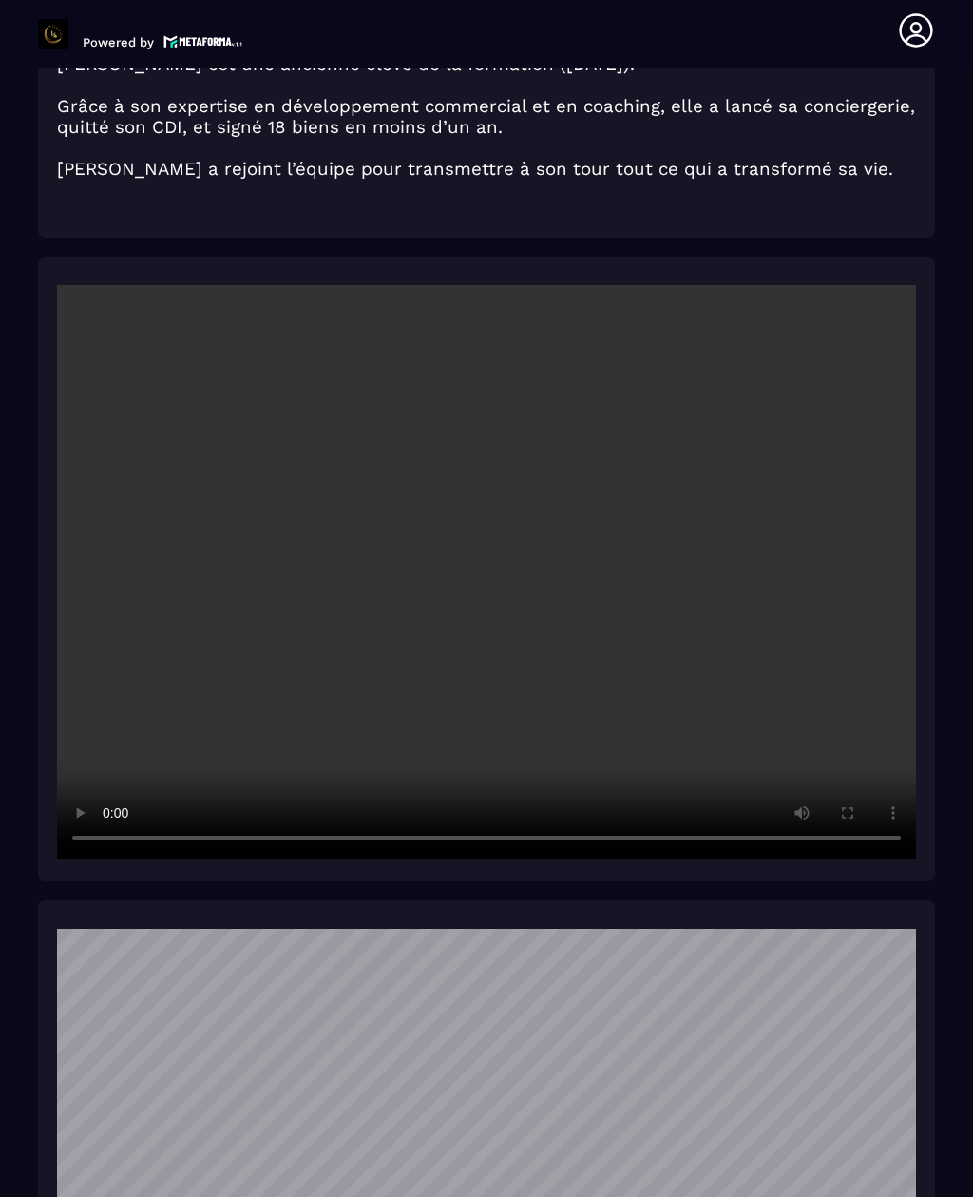
scroll to position [2396, 0]
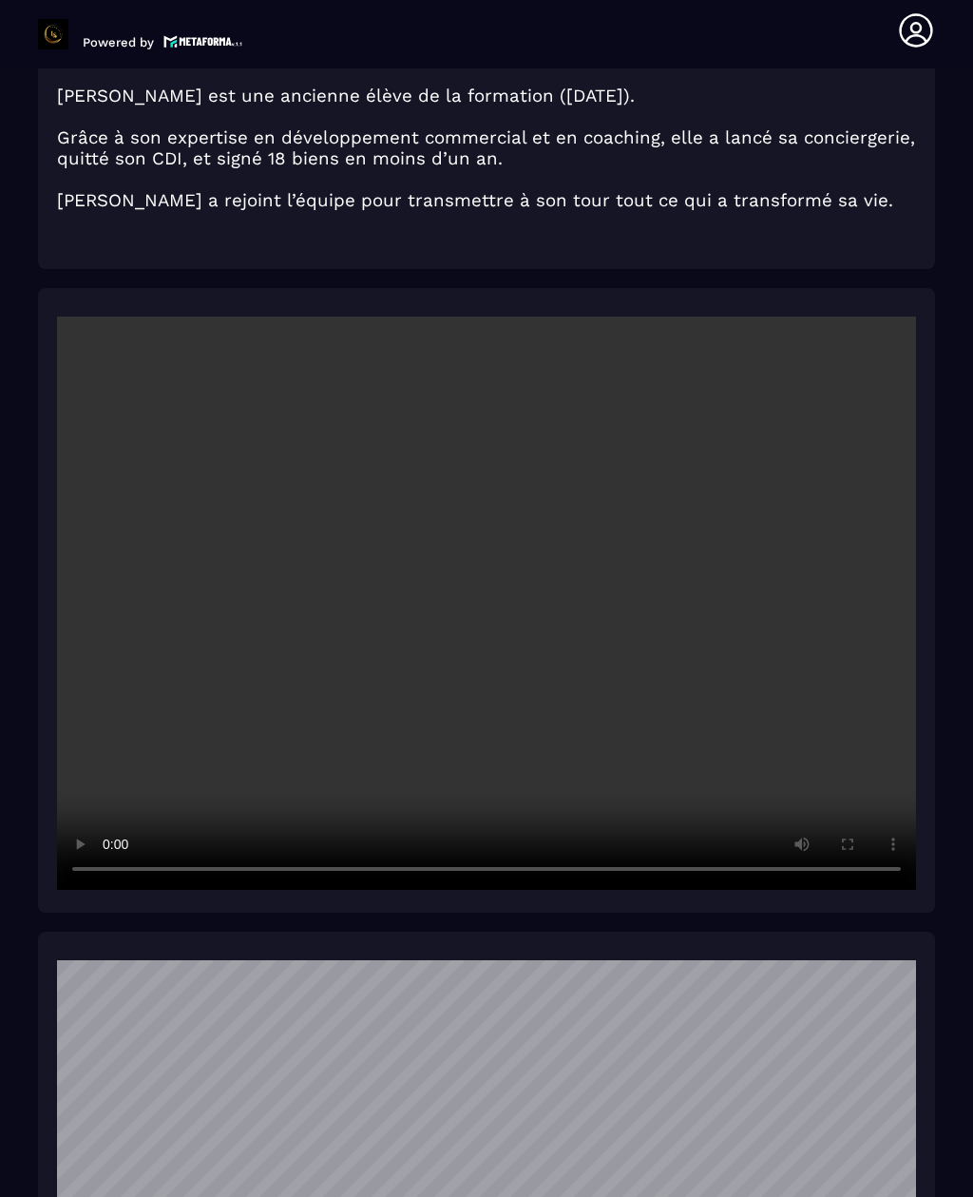
click at [747, 708] on video at bounding box center [486, 603] width 859 height 573
click at [836, 746] on video at bounding box center [486, 603] width 859 height 573
click at [812, 747] on video at bounding box center [486, 603] width 859 height 573
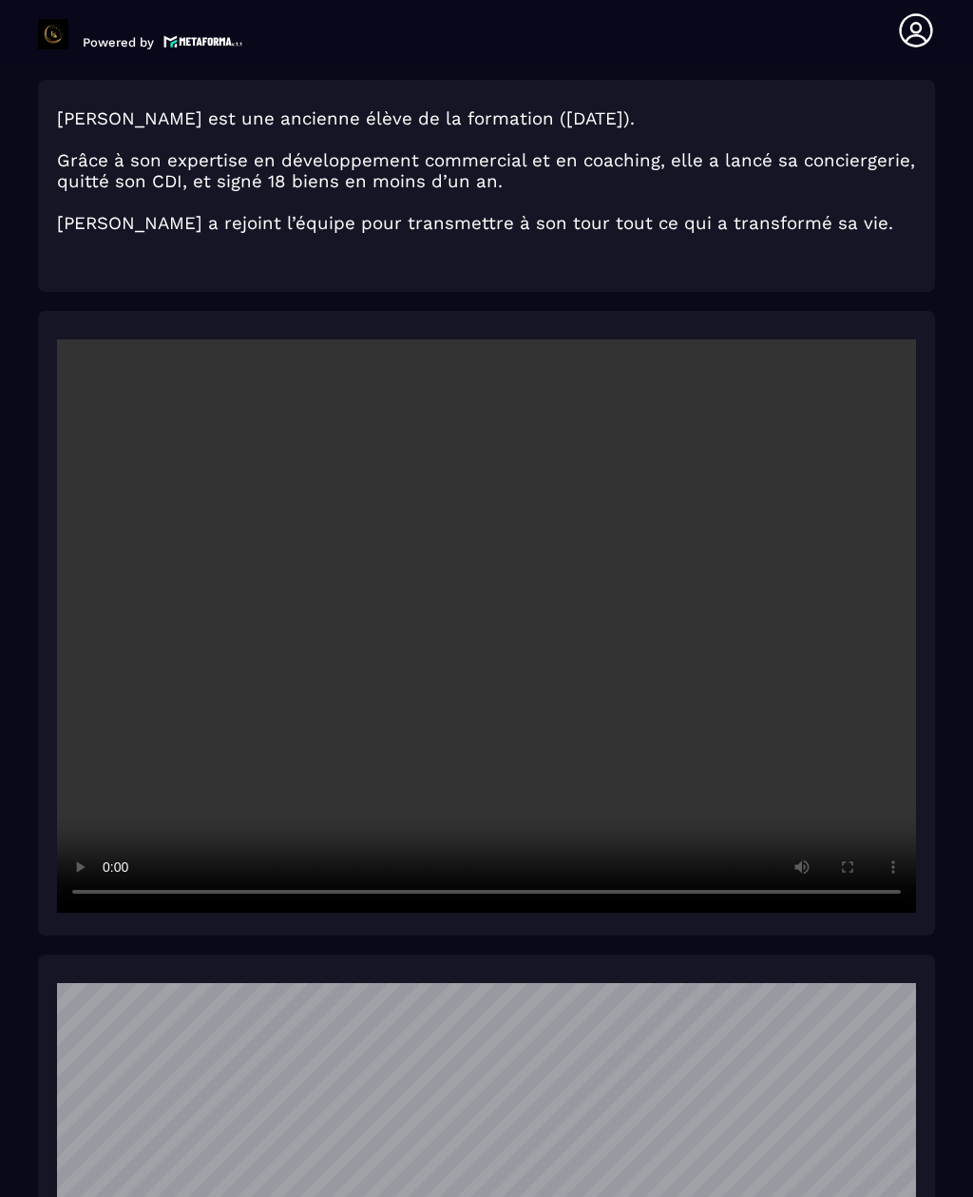
scroll to position [2374, 0]
click at [896, 729] on video at bounding box center [486, 625] width 859 height 573
click at [394, 906] on video at bounding box center [486, 625] width 859 height 573
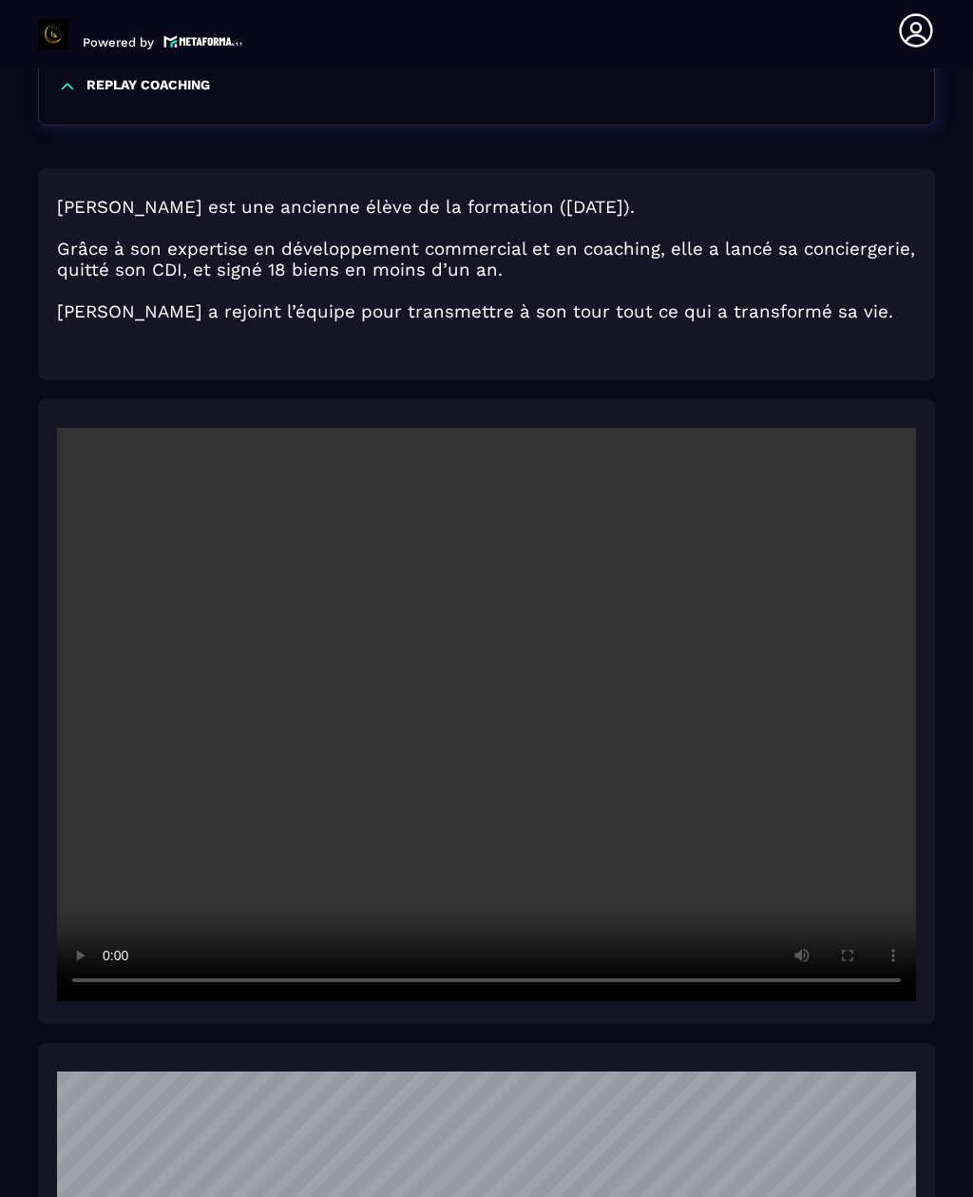
scroll to position [2285, 0]
click at [164, 890] on video at bounding box center [486, 714] width 859 height 573
click at [100, 933] on video at bounding box center [486, 714] width 859 height 573
click at [94, 912] on video at bounding box center [486, 714] width 859 height 573
click at [489, 721] on video at bounding box center [486, 714] width 859 height 573
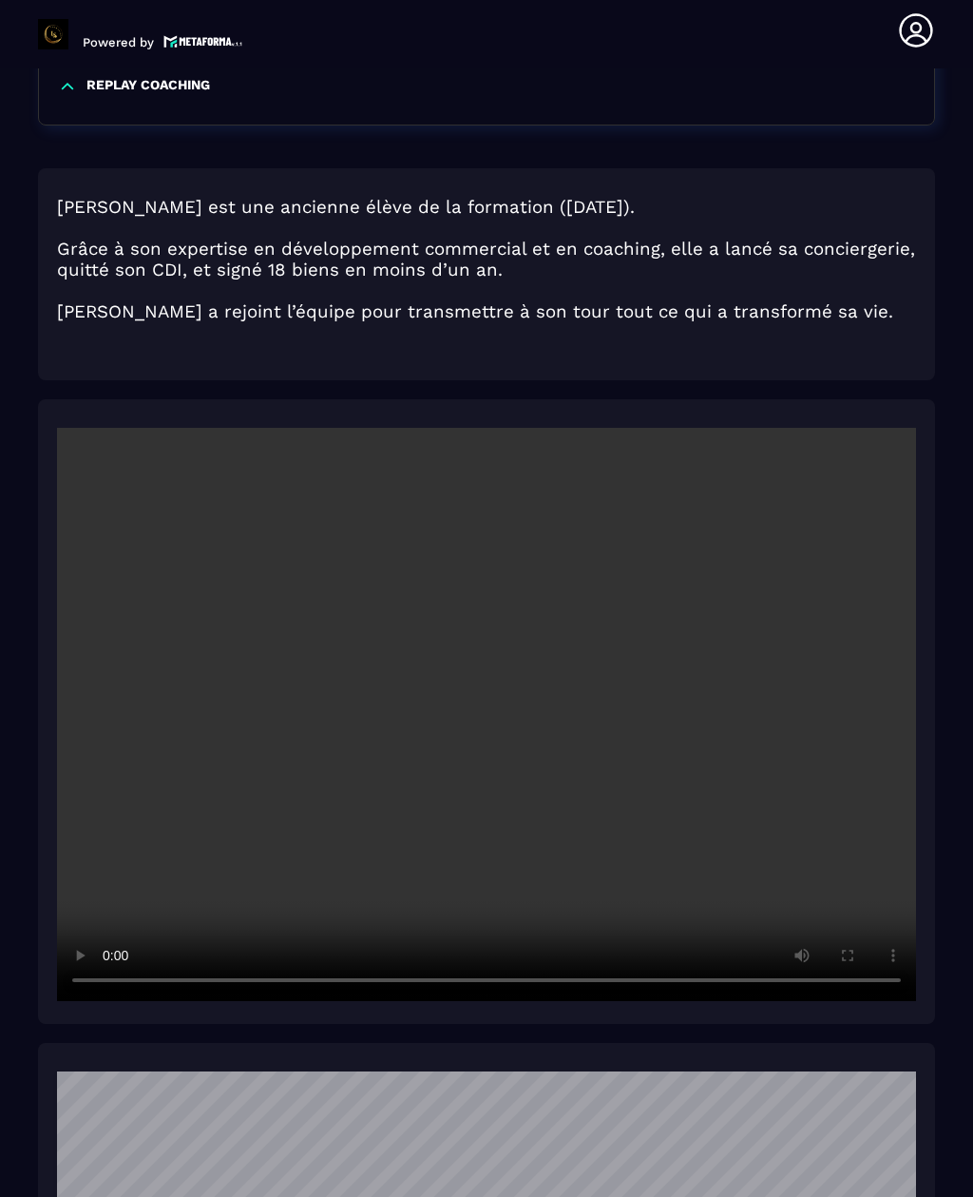
click at [475, 750] on video at bounding box center [486, 714] width 859 height 573
click at [433, 992] on video at bounding box center [486, 714] width 859 height 573
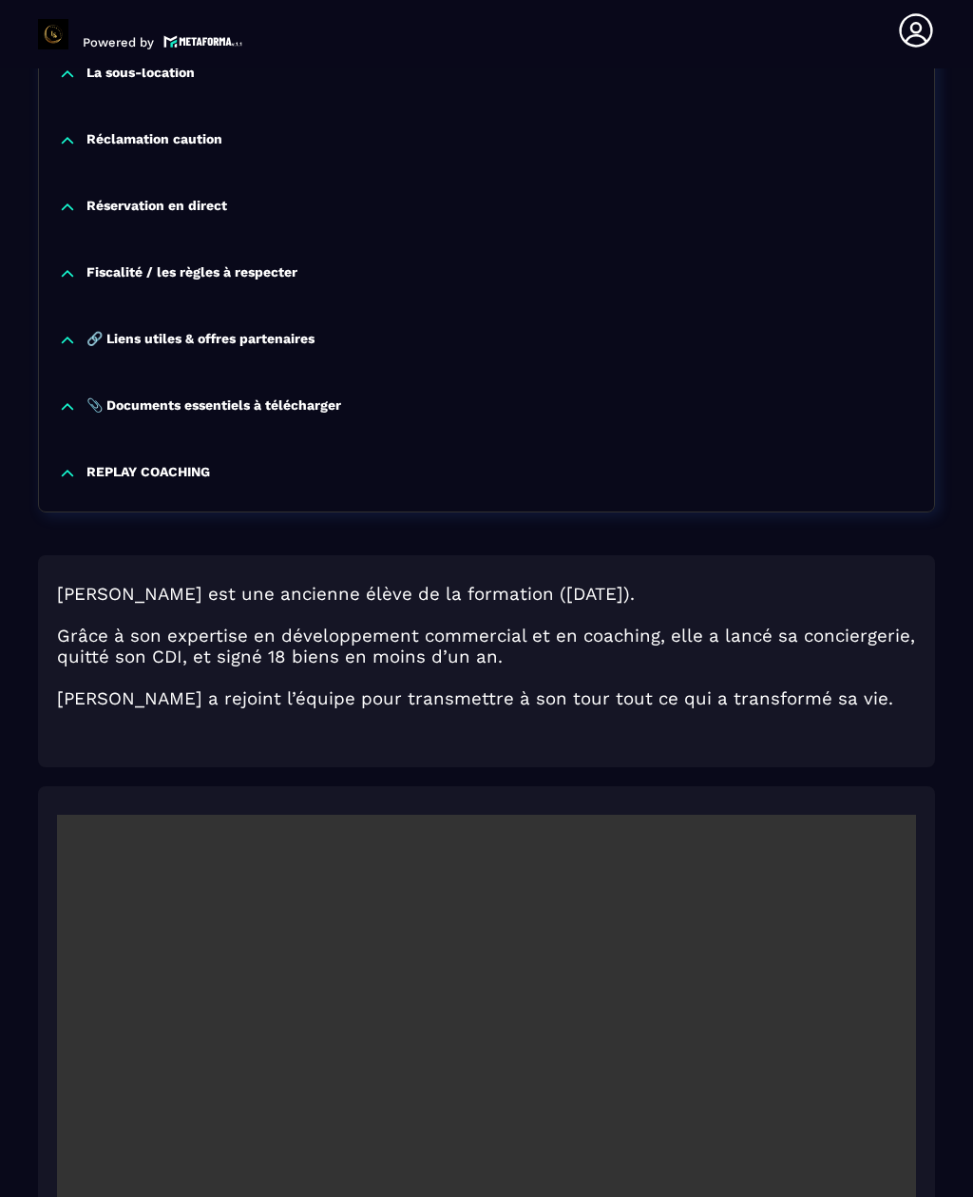
scroll to position [1979, 0]
